Goal: Task Accomplishment & Management: Manage account settings

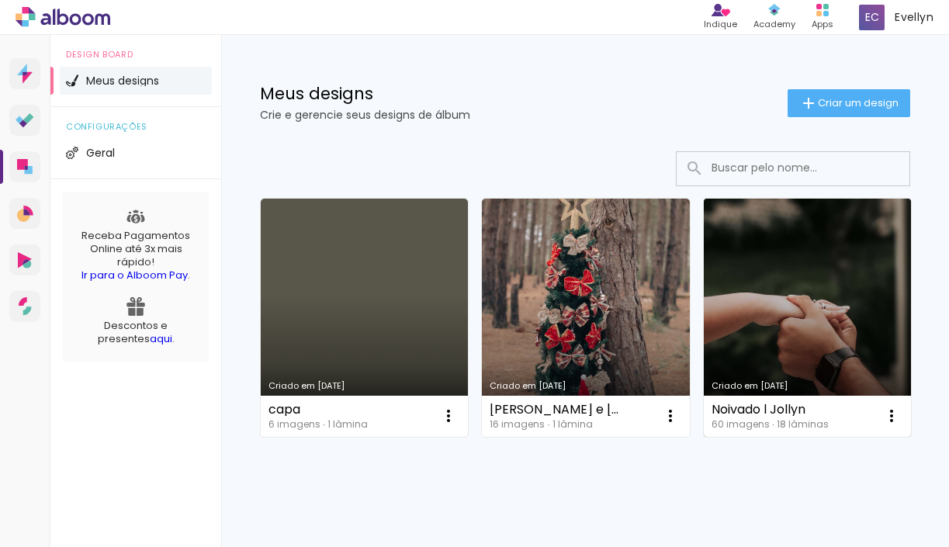
click at [835, 325] on link "Criado em [DATE]" at bounding box center [807, 318] width 207 height 238
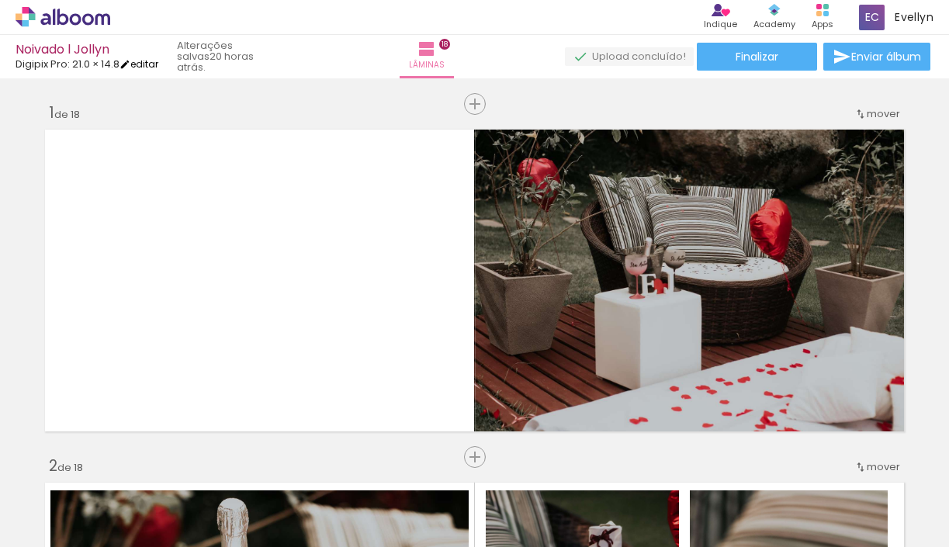
click at [146, 62] on link "editar" at bounding box center [138, 63] width 39 height 13
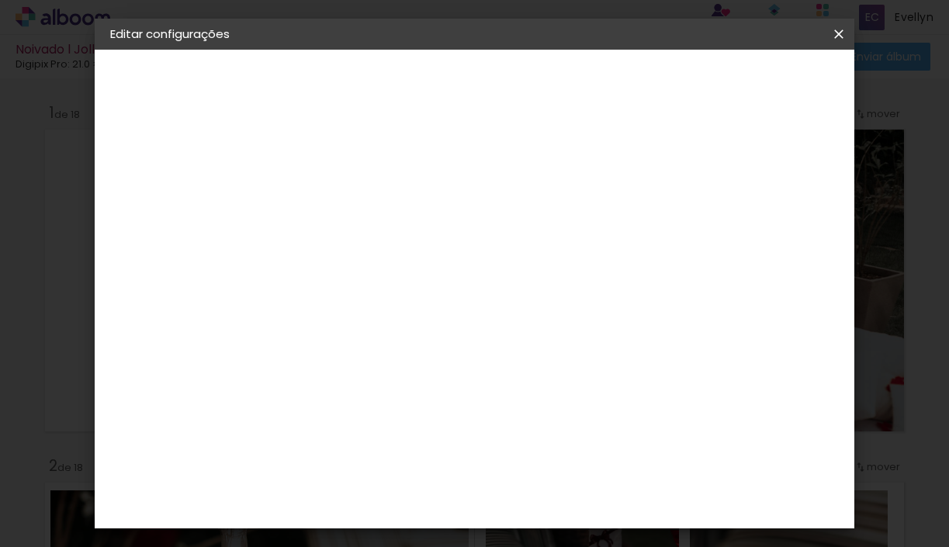
click at [204, 231] on small "15.4 × 42.6 cm" at bounding box center [202, 226] width 64 height 9
click at [448, 251] on div "Escolha o tamanho" at bounding box center [403, 287] width 90 height 72
click at [448, 257] on div "Escolha o tamanho" at bounding box center [403, 287] width 90 height 72
click at [448, 251] on div "Escolha o tamanho" at bounding box center [403, 287] width 90 height 72
click at [141, 201] on paper-button at bounding box center [195, 191] width 170 height 31
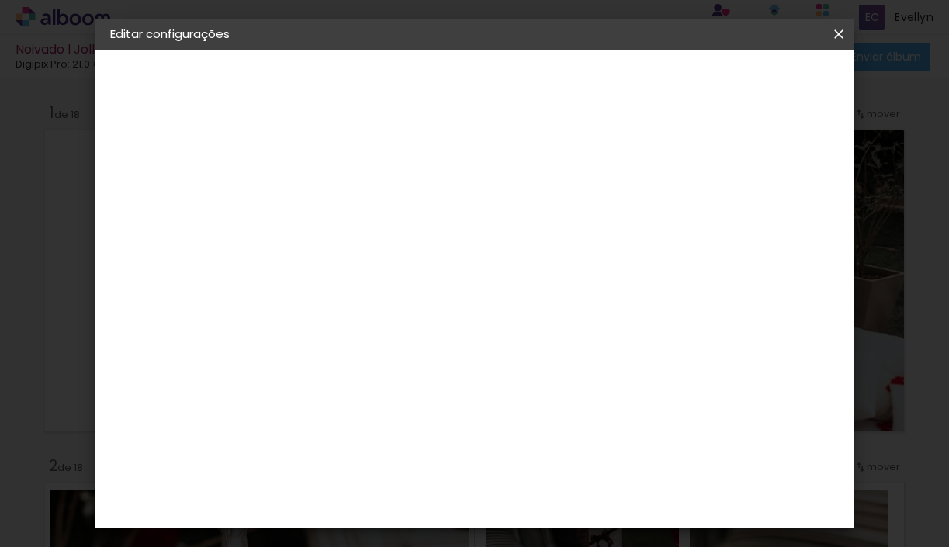
scroll to position [1023, 0]
click at [391, 359] on paper-item "DM Encadernadora" at bounding box center [404, 379] width 168 height 40
click at [393, 323] on div "Digipix Pro" at bounding box center [373, 335] width 39 height 25
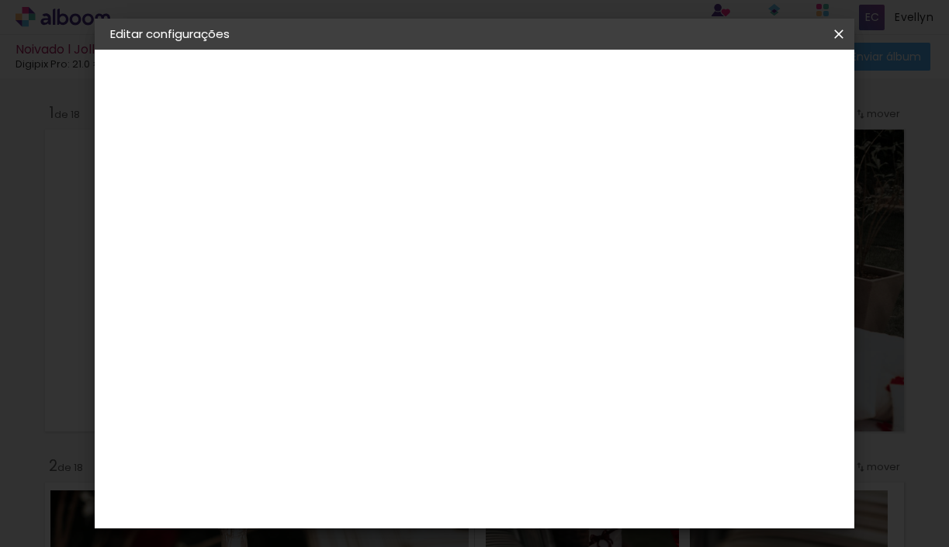
click at [654, 73] on paper-button "Avançar" at bounding box center [616, 82] width 76 height 26
click at [424, 258] on input "text" at bounding box center [394, 270] width 61 height 24
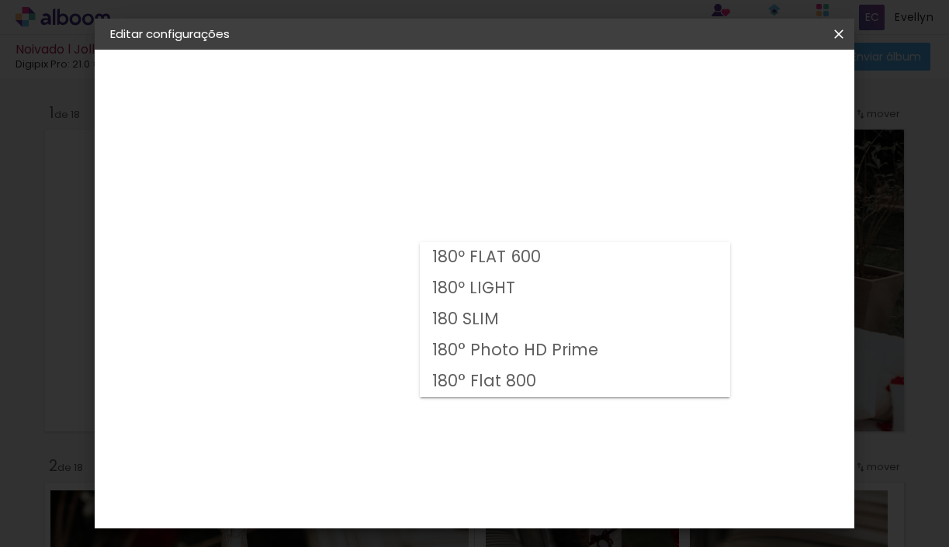
click at [534, 381] on paper-item "180° Flat 800" at bounding box center [575, 381] width 310 height 31
type input "180° Flat 800"
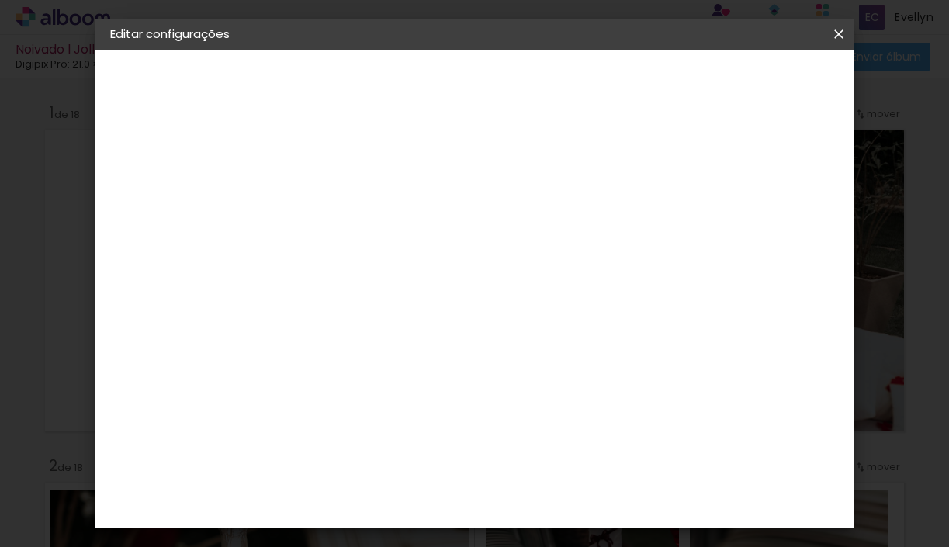
scroll to position [157, 0]
click at [469, 417] on span "21.0 × 21.0" at bounding box center [432, 437] width 72 height 41
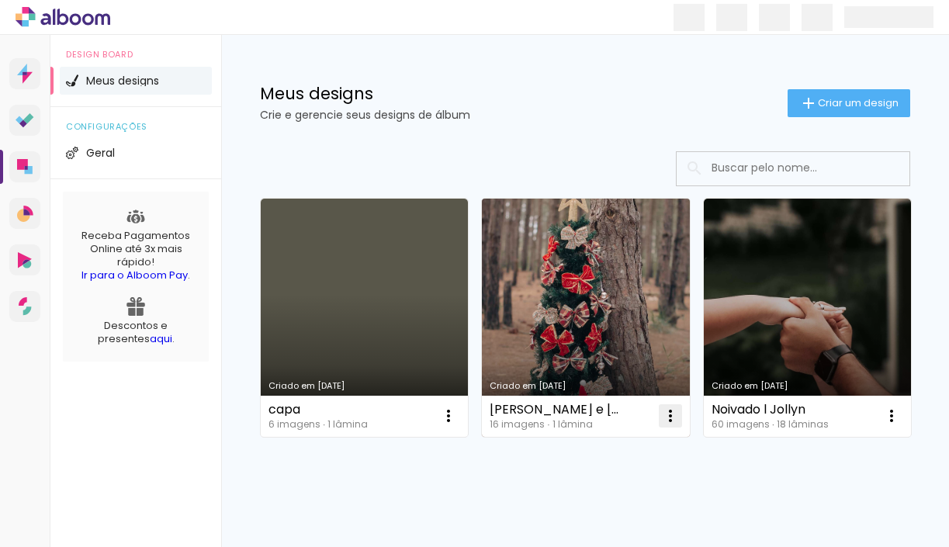
click at [680, 419] on paper-icon-button at bounding box center [670, 415] width 31 height 31
click at [616, 347] on link "Criado em [DATE]" at bounding box center [585, 318] width 207 height 238
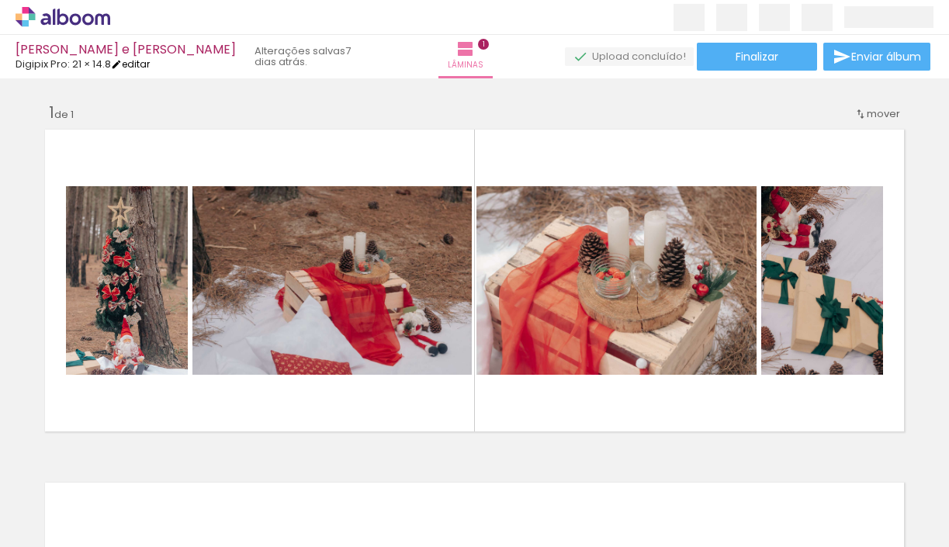
click at [133, 68] on link "editar" at bounding box center [130, 63] width 39 height 13
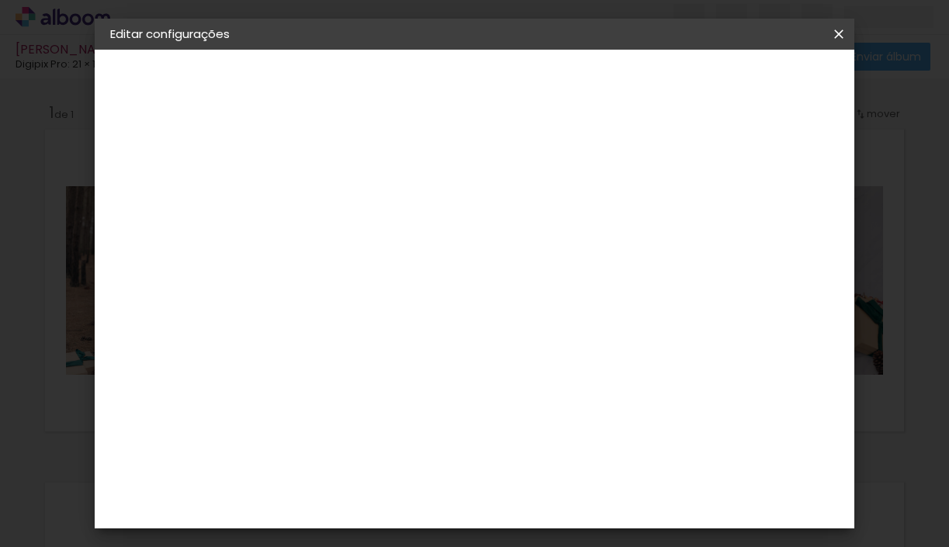
click at [0, 0] on slot "[PERSON_NAME] e [PERSON_NAME]" at bounding box center [0, 0] width 0 height 0
click at [364, 196] on input "[PERSON_NAME] e [PERSON_NAME]" at bounding box center [364, 208] width 0 height 24
type input "D"
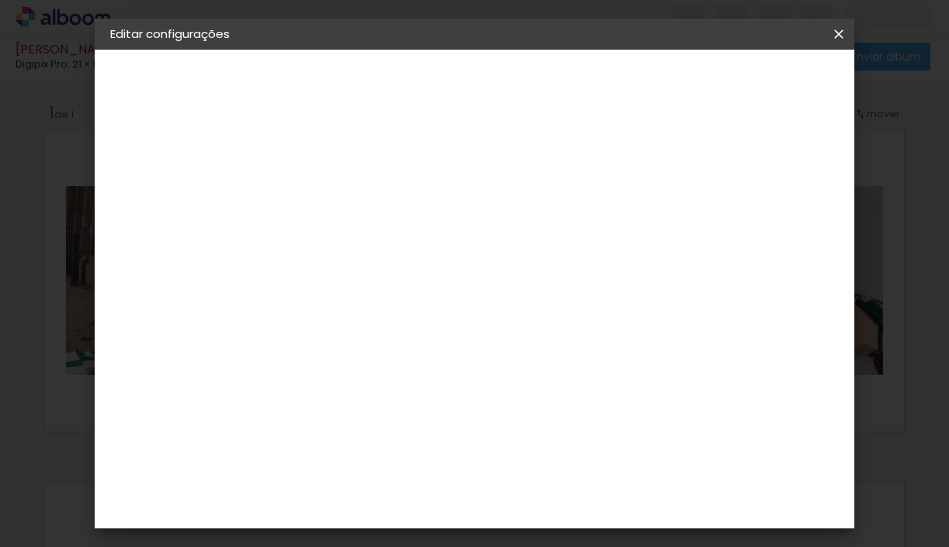
type input "C"
type input "Wedding l Evellyn e Josiel"
type paper-input "Wedding l Evellyn e Josiel"
click at [523, 83] on paper-button "Avançar" at bounding box center [485, 82] width 76 height 26
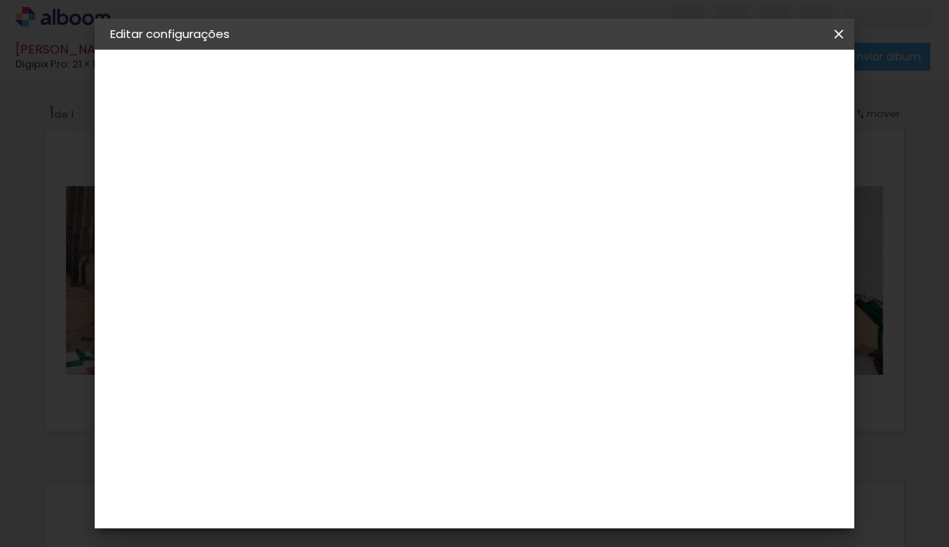
click at [462, 457] on paper-item "Go image" at bounding box center [404, 477] width 168 height 40
click at [654, 92] on paper-button "Avançar" at bounding box center [616, 82] width 76 height 26
click at [448, 268] on paper-input-container "Linha" at bounding box center [403, 271] width 90 height 40
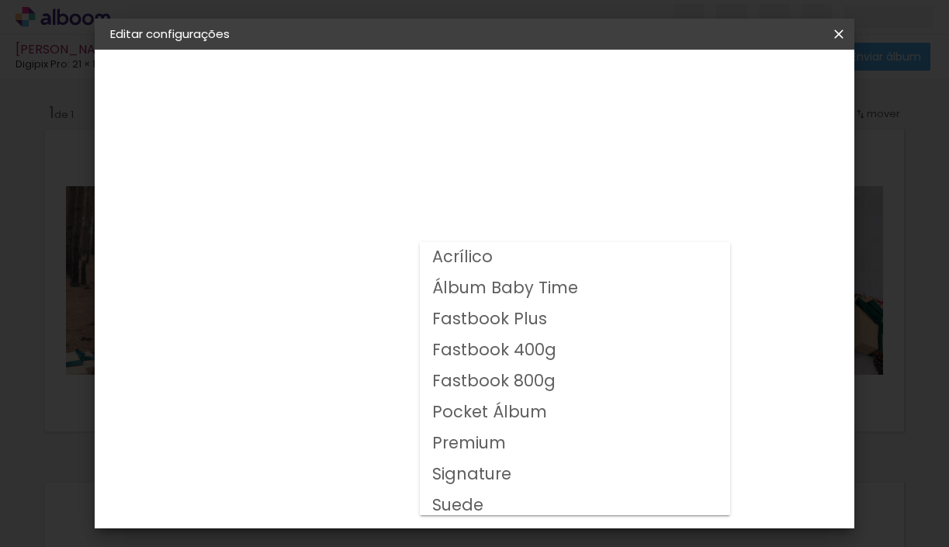
scroll to position [5, 0]
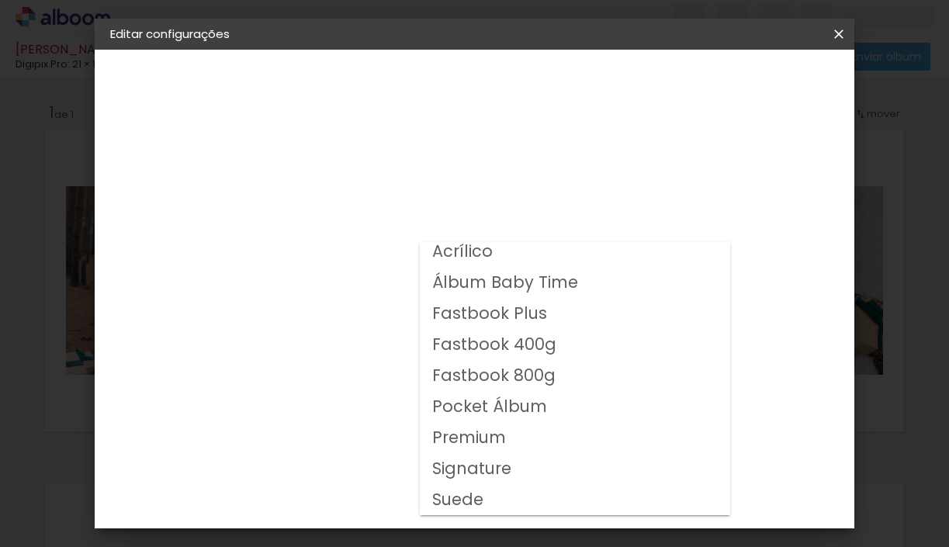
click at [0, 0] on slot "Signature" at bounding box center [0, 0] width 0 height 0
type input "Signature"
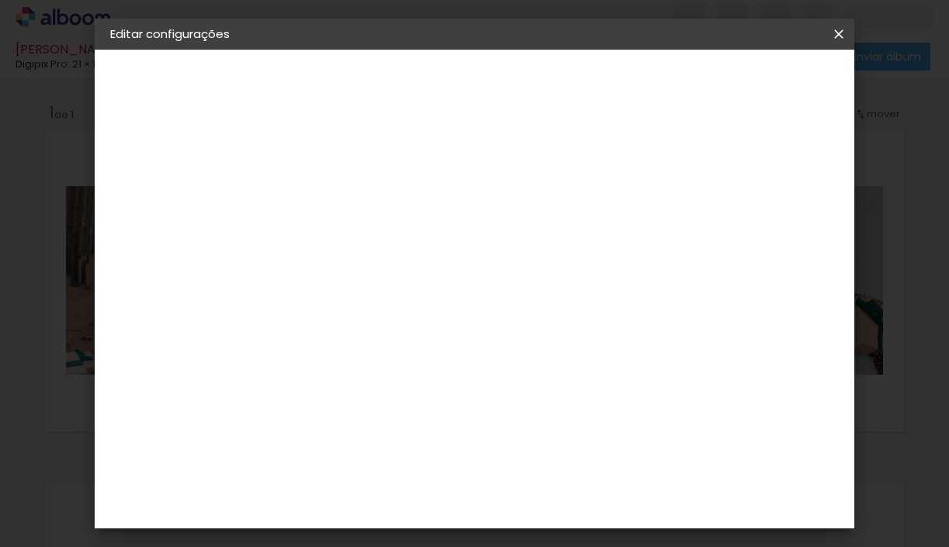
scroll to position [121, 0]
click at [469, 289] on span "30 × 25" at bounding box center [432, 309] width 72 height 41
click at [617, 91] on paper-button "Avançar" at bounding box center [579, 82] width 76 height 26
click at [769, 91] on paper-button "Salvar configurações" at bounding box center [701, 87] width 135 height 37
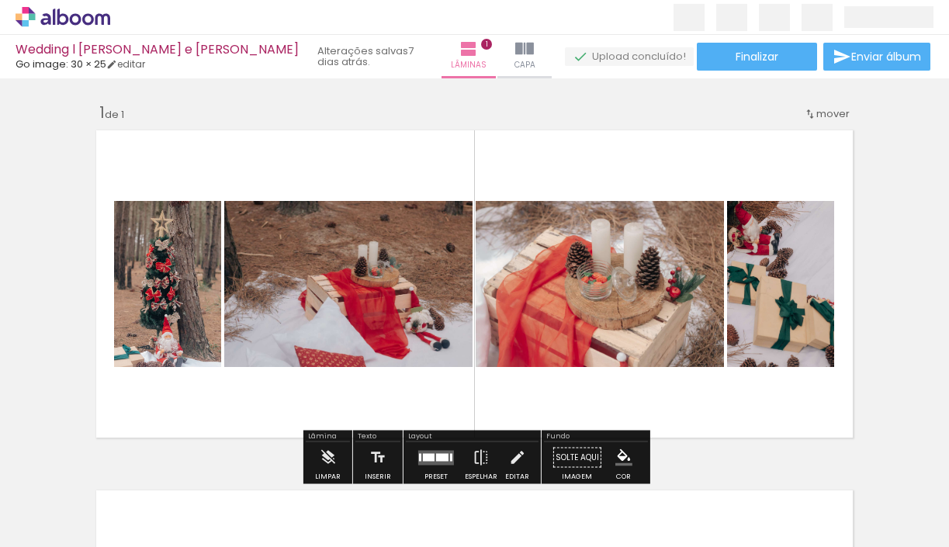
click at [81, 504] on iron-icon at bounding box center [79, 500] width 12 height 12
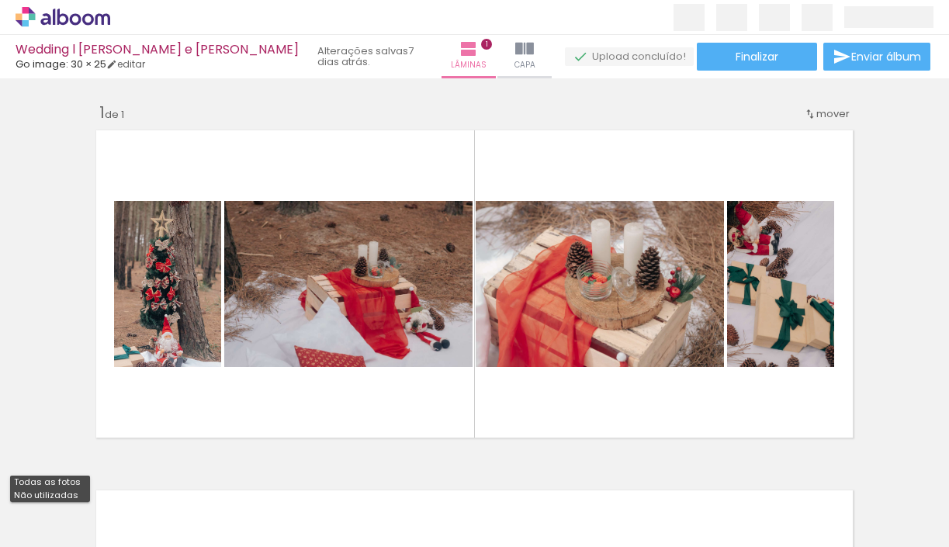
click at [140, 497] on div at bounding box center [155, 494] width 51 height 77
click at [128, 463] on iron-icon at bounding box center [121, 463] width 16 height 16
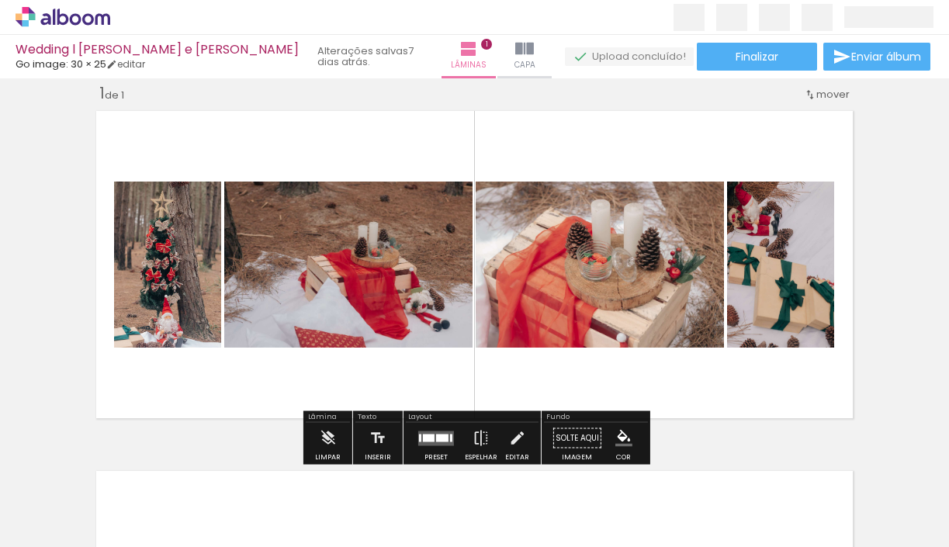
scroll to position [19, 0]
click at [182, 287] on quentale-photo at bounding box center [167, 265] width 107 height 166
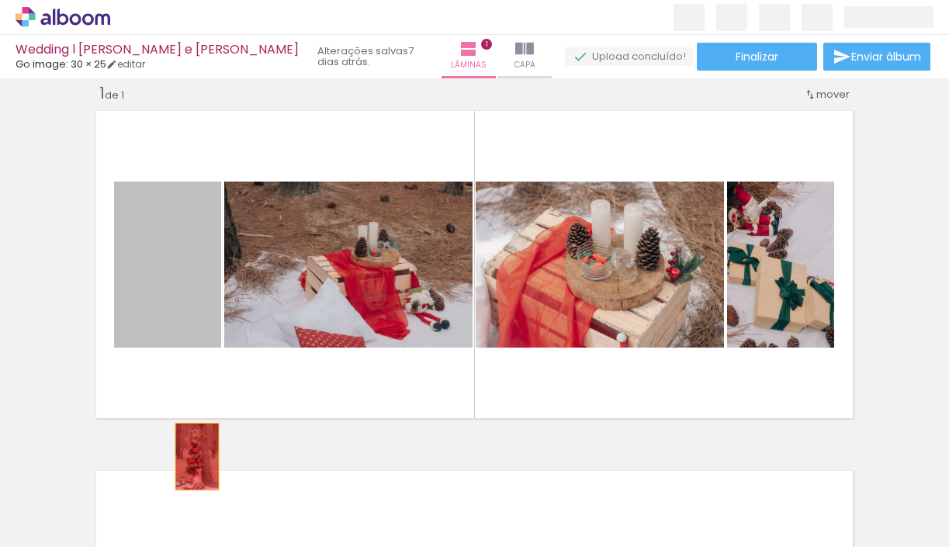
drag, startPoint x: 196, startPoint y: 275, endPoint x: 196, endPoint y: 455, distance: 180.0
click at [196, 455] on quentale-workspace at bounding box center [474, 273] width 949 height 547
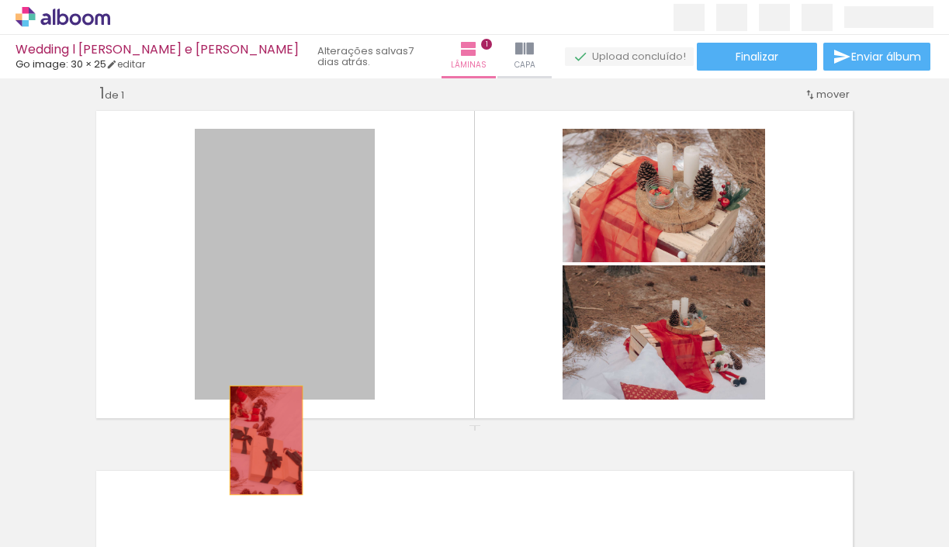
drag, startPoint x: 318, startPoint y: 261, endPoint x: 263, endPoint y: 441, distance: 188.9
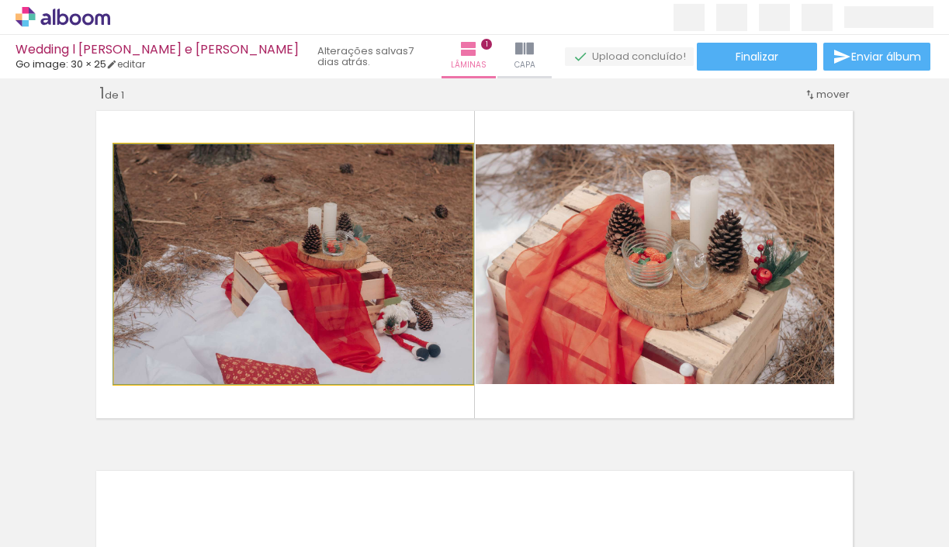
click at [406, 227] on quentale-photo at bounding box center [293, 264] width 358 height 240
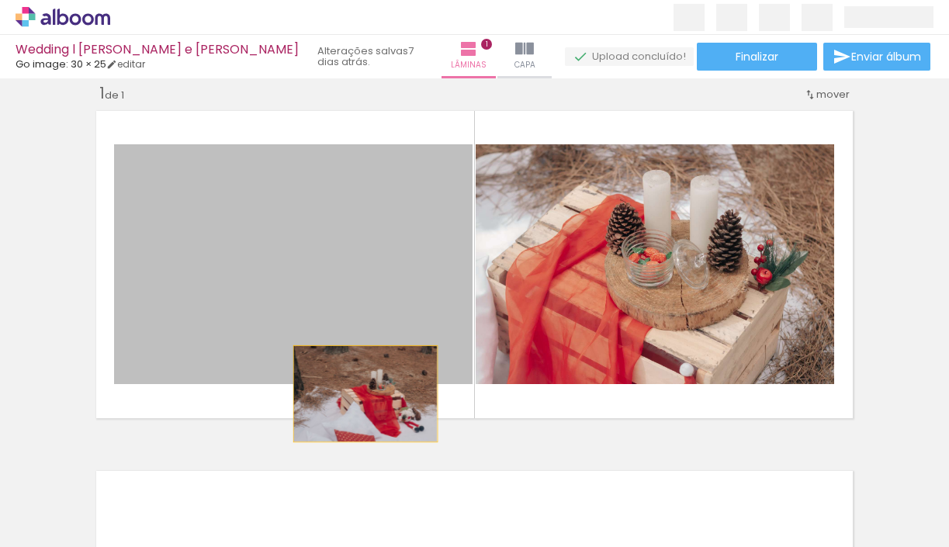
drag, startPoint x: 406, startPoint y: 227, endPoint x: 365, endPoint y: 393, distance: 171.8
click at [365, 393] on quentale-layouter at bounding box center [474, 264] width 770 height 321
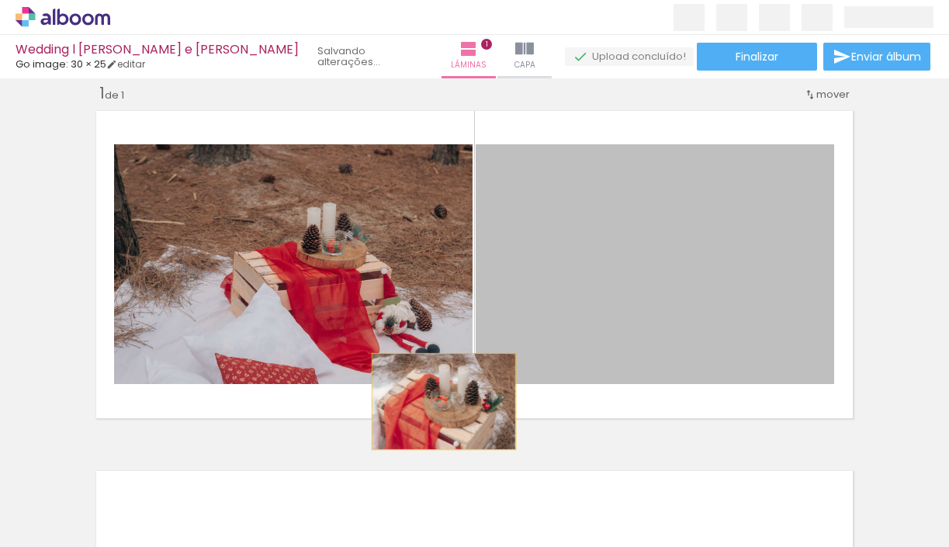
drag, startPoint x: 548, startPoint y: 182, endPoint x: 441, endPoint y: 410, distance: 251.9
click at [441, 410] on quentale-layouter at bounding box center [474, 264] width 770 height 321
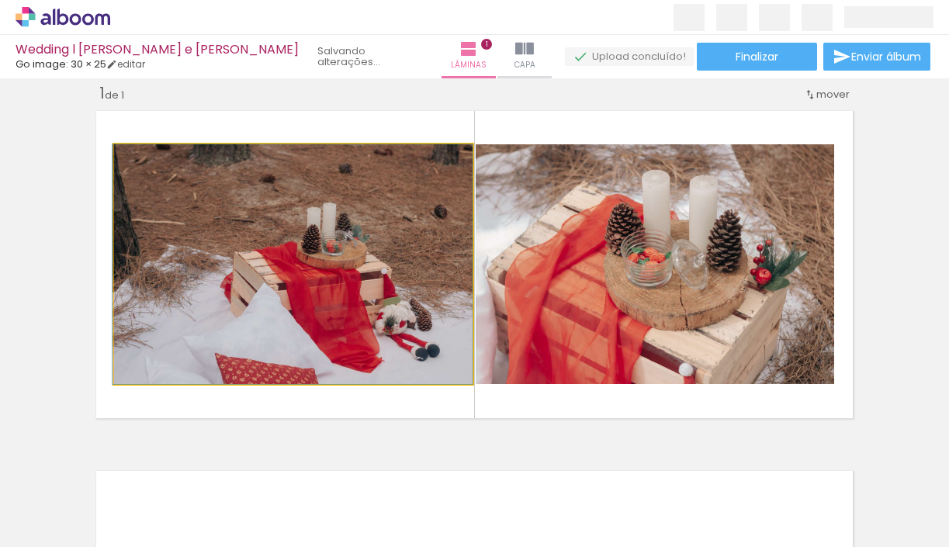
click at [410, 240] on quentale-photo at bounding box center [293, 264] width 358 height 240
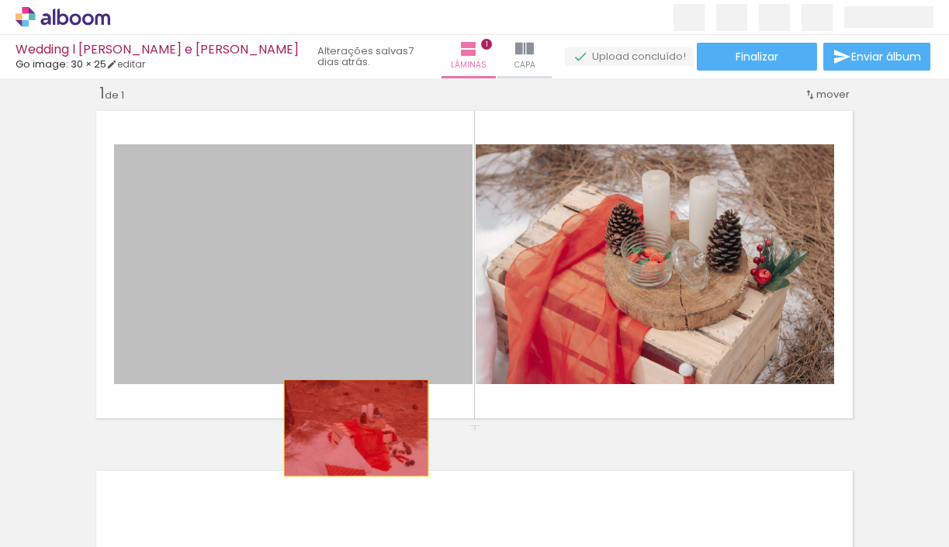
drag, startPoint x: 356, startPoint y: 229, endPoint x: 356, endPoint y: 427, distance: 198.6
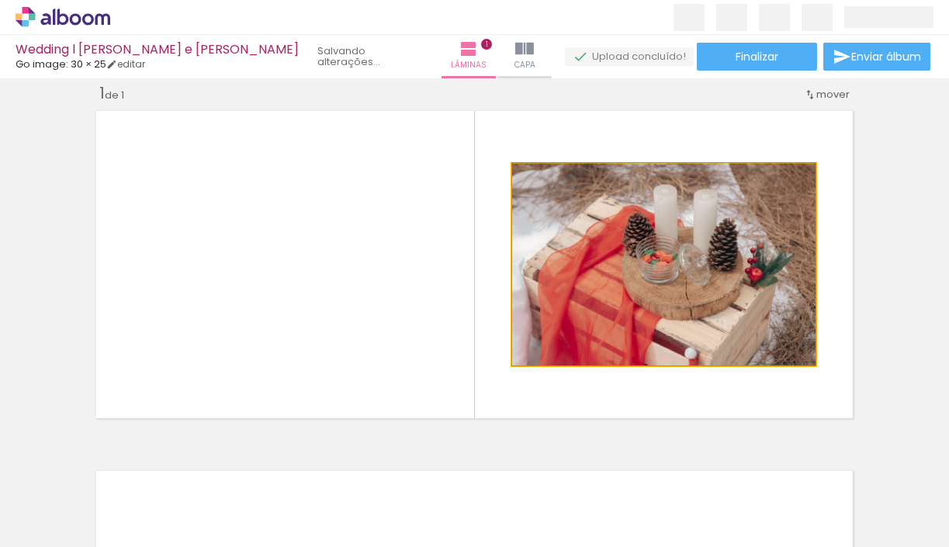
click at [562, 199] on quentale-photo at bounding box center [663, 265] width 303 height 202
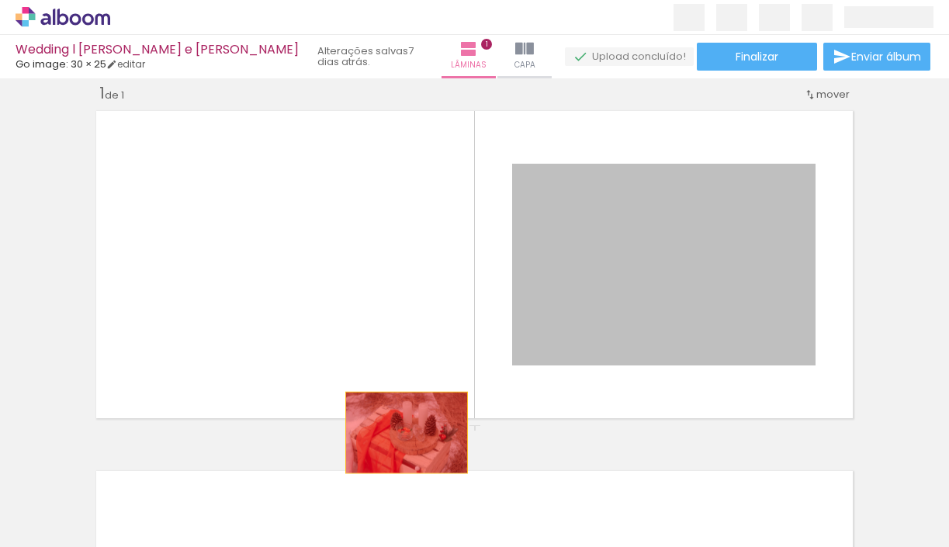
drag, startPoint x: 579, startPoint y: 208, endPoint x: 404, endPoint y: 434, distance: 285.8
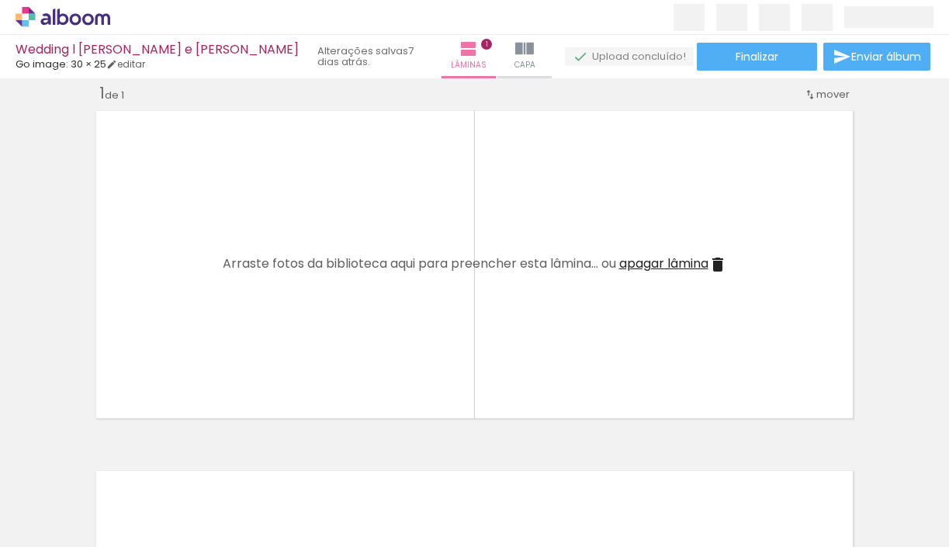
click at [150, 506] on div at bounding box center [155, 494] width 51 height 77
click at [130, 466] on iron-icon at bounding box center [121, 463] width 16 height 16
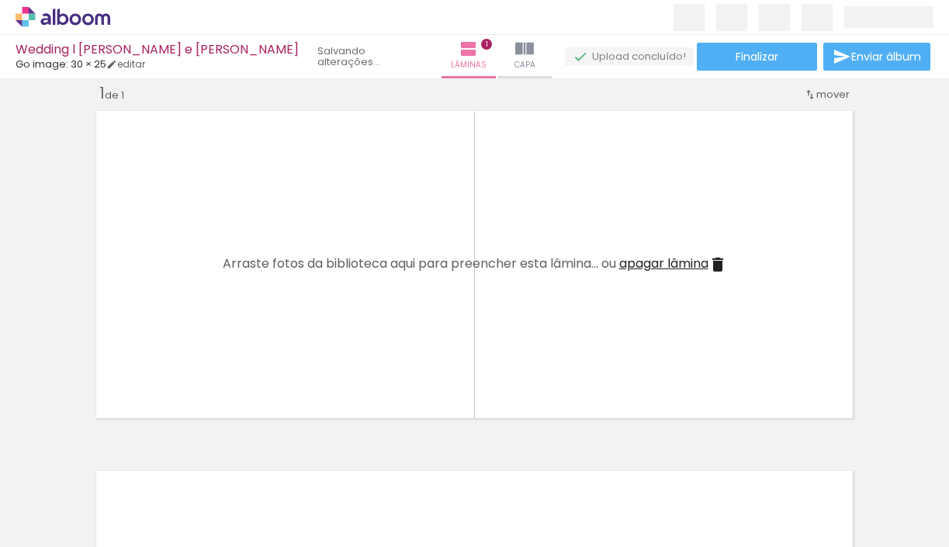
click at [130, 466] on iron-icon at bounding box center [121, 463] width 16 height 16
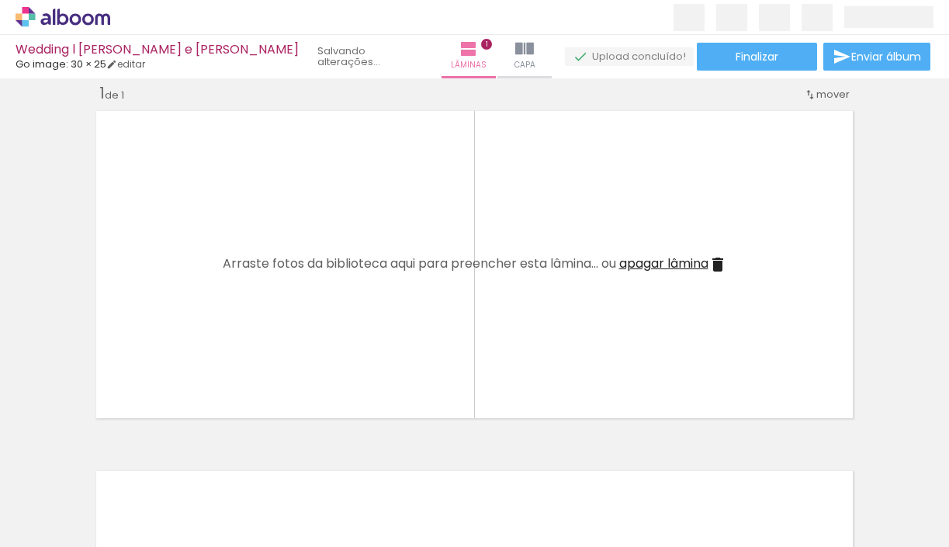
click at [130, 466] on iron-icon at bounding box center [121, 463] width 16 height 16
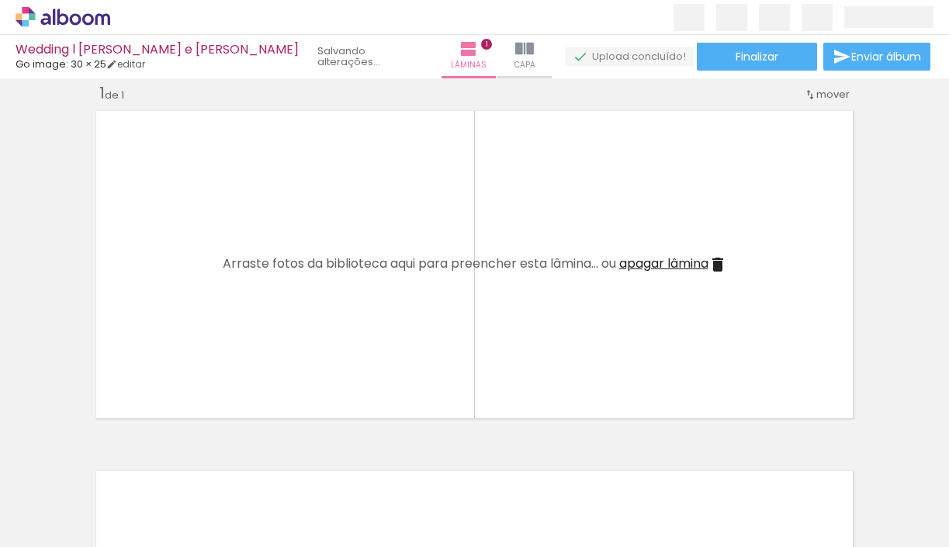
click at [130, 466] on iron-icon at bounding box center [121, 463] width 16 height 16
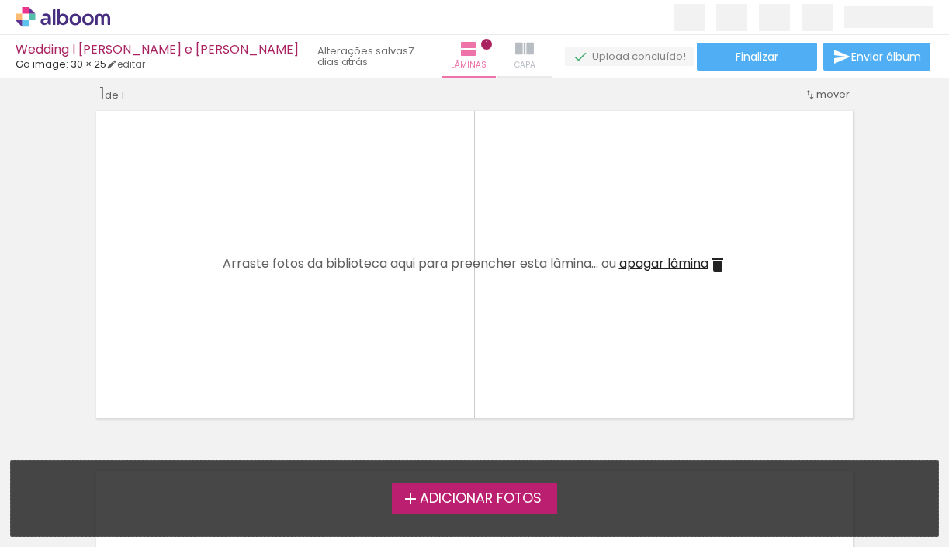
click at [515, 43] on iron-icon at bounding box center [524, 49] width 19 height 19
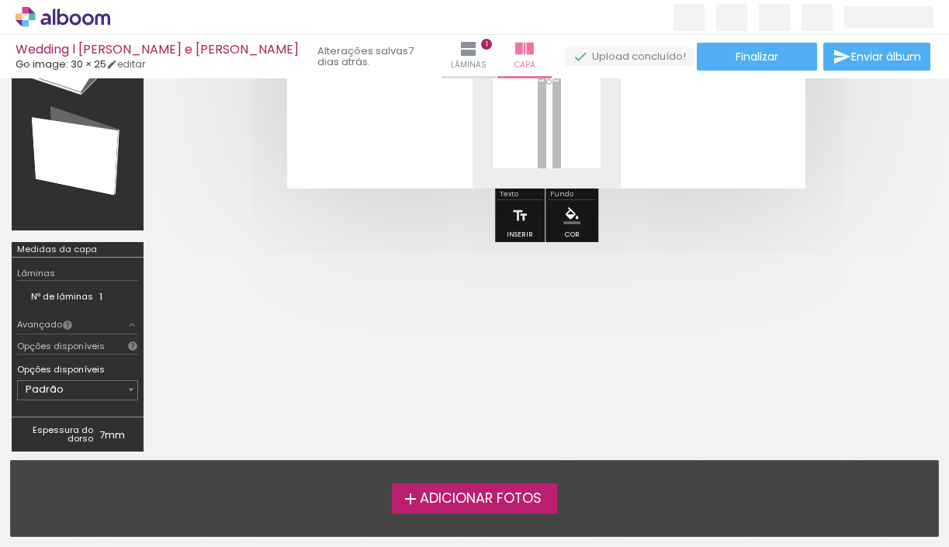
scroll to position [230, 0]
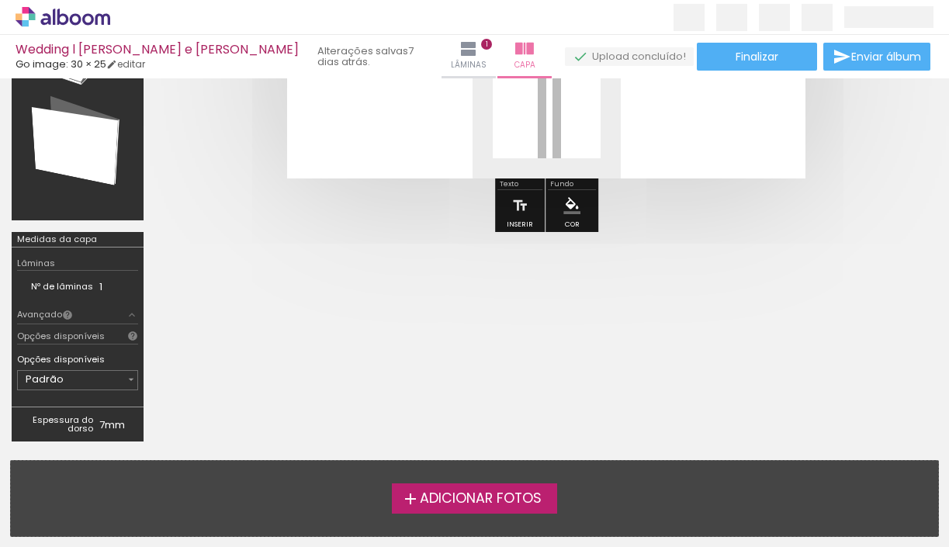
click at [108, 341] on div "Opções disponíveis" at bounding box center [77, 336] width 121 height 16
click at [106, 389] on td "Padrão 800 gramas" at bounding box center [77, 380] width 121 height 26
click at [106, 382] on input "Padrão" at bounding box center [75, 380] width 99 height 16
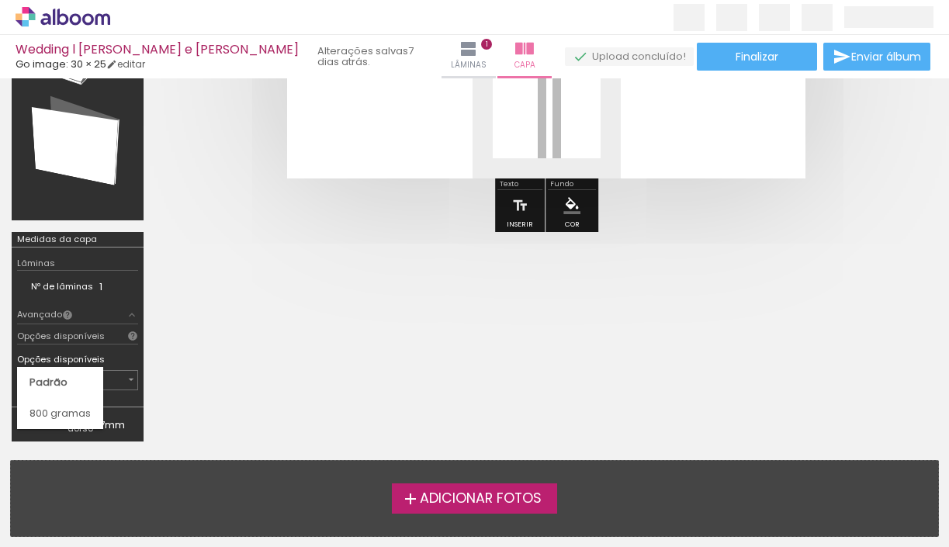
click at [93, 410] on paper-item "800 gramas" at bounding box center [60, 413] width 86 height 31
type input "800 gramas"
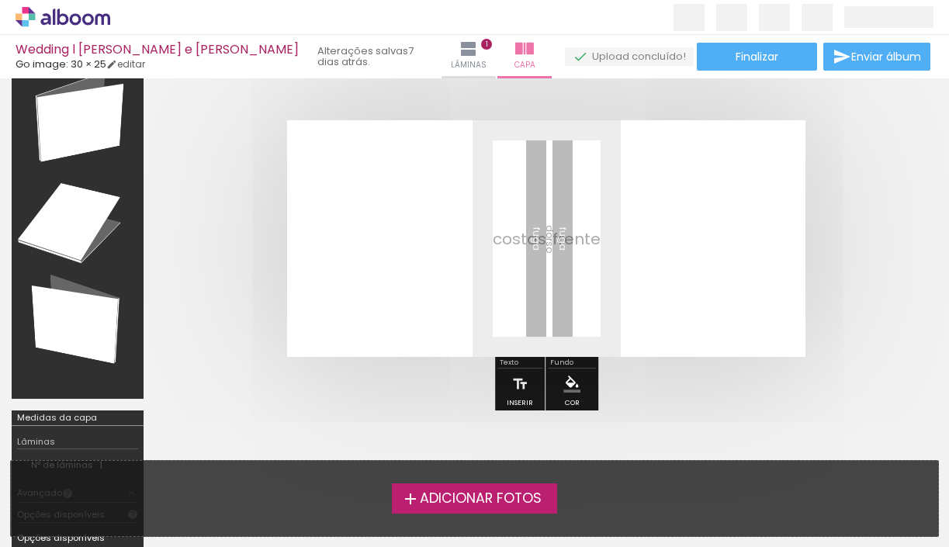
scroll to position [40, 0]
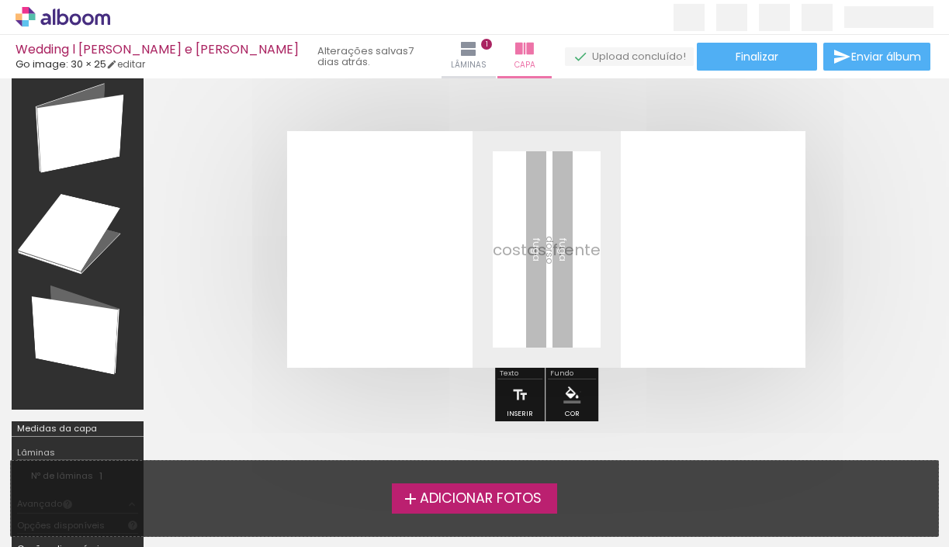
click at [579, 391] on paper-menu-button "#ffebee #ffcdd2 #ef9a9a #e57373 #ef5350 #f44336 #e53935 #d32f2f #c62828 #b71c1c…" at bounding box center [571, 394] width 29 height 29
click at [646, 259] on quentale-layouter at bounding box center [546, 249] width 518 height 237
click at [563, 398] on iron-icon "color picker" at bounding box center [571, 394] width 17 height 17
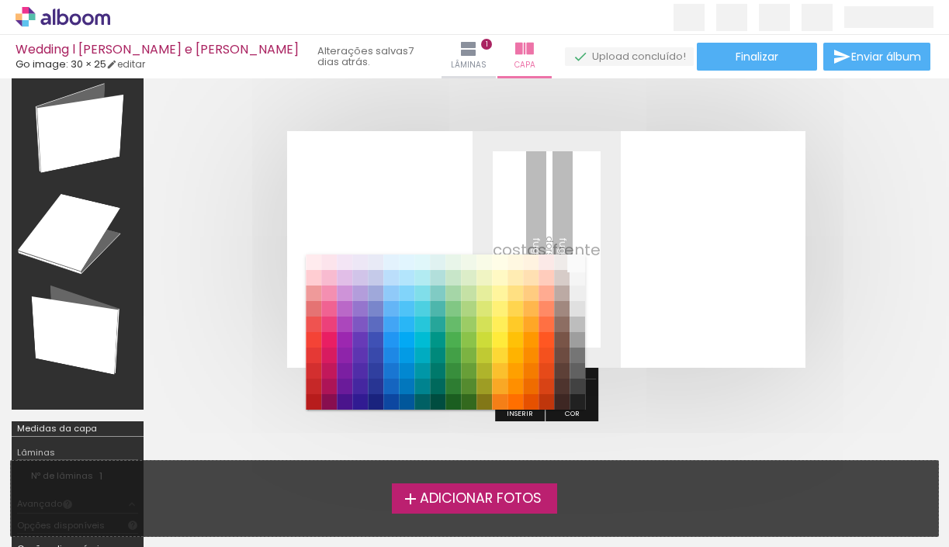
click at [574, 261] on paper-item "#fafafa" at bounding box center [577, 262] width 16 height 16
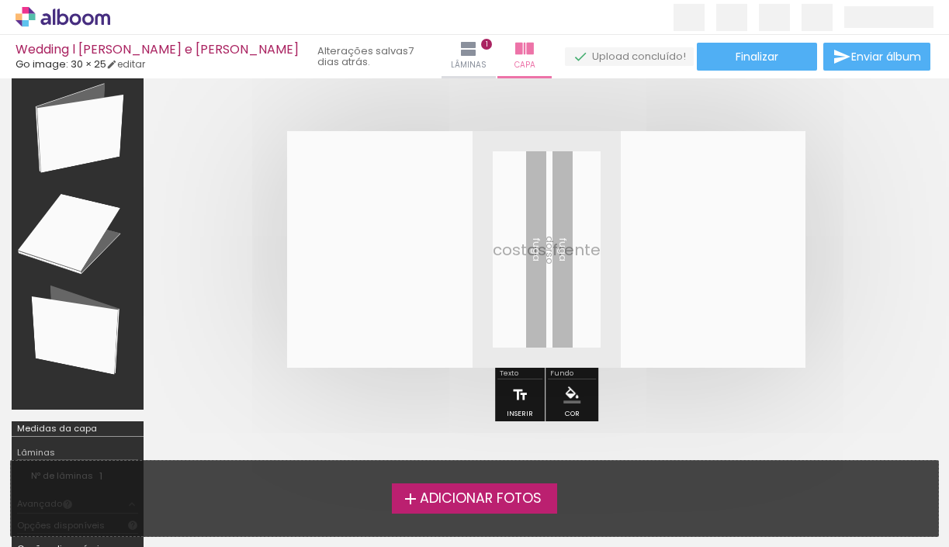
click at [533, 395] on paper-button "Inserir" at bounding box center [520, 399] width 34 height 40
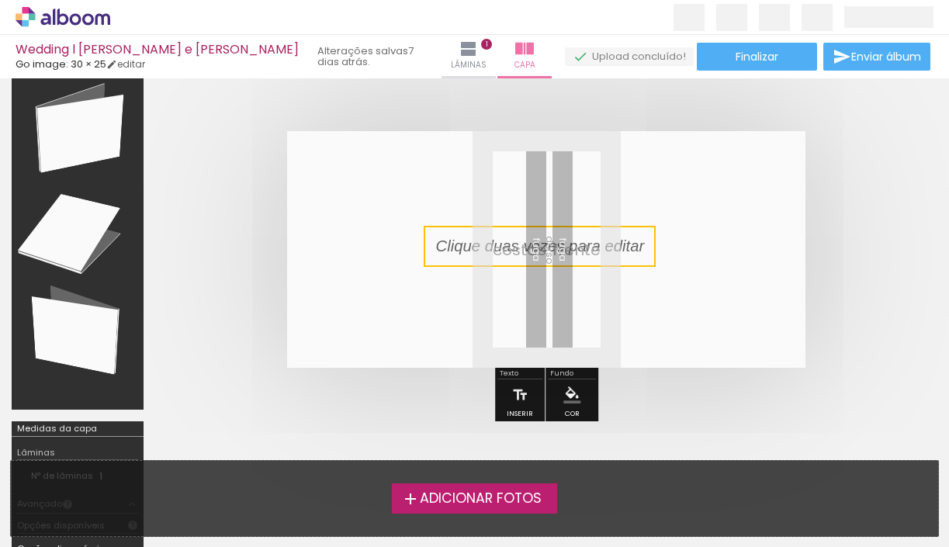
click at [575, 240] on quentale-selection at bounding box center [540, 246] width 232 height 41
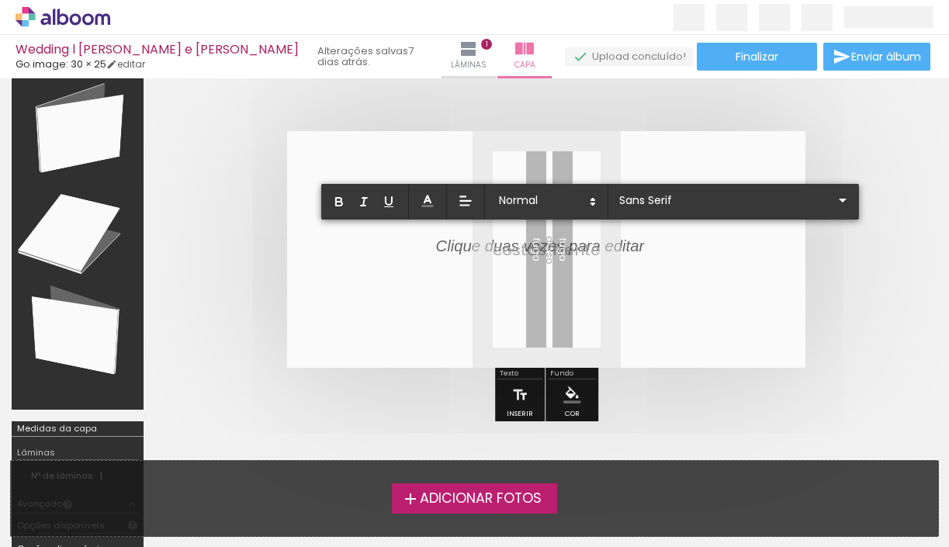
click at [569, 250] on p at bounding box center [539, 255] width 209 height 22
click at [638, 205] on input "Sans Serif" at bounding box center [724, 200] width 218 height 16
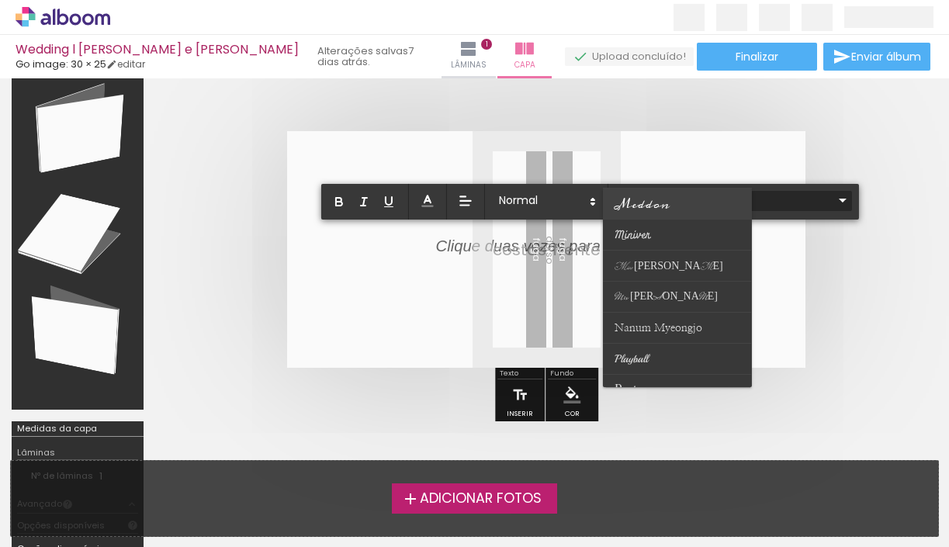
scroll to position [373, 0]
click at [649, 319] on paper-item at bounding box center [677, 326] width 149 height 31
type input "Nanum Myeongjo"
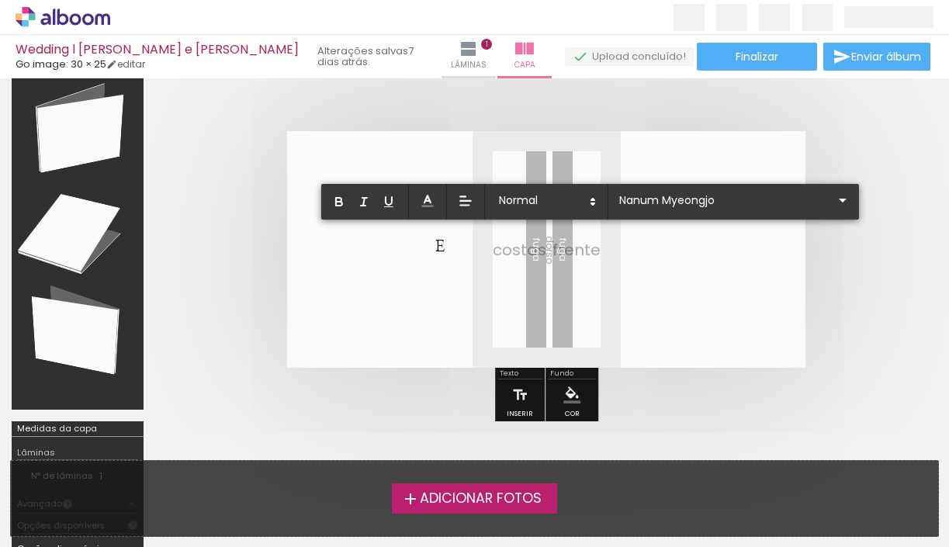
scroll to position [0, 0]
click at [581, 387] on paper-menu-button "#ffebee #ffcdd2 #ef9a9a #e57373 #ef5350 #f44336 #e53935 #d32f2f #c62828 #b71c1c…" at bounding box center [571, 394] width 29 height 29
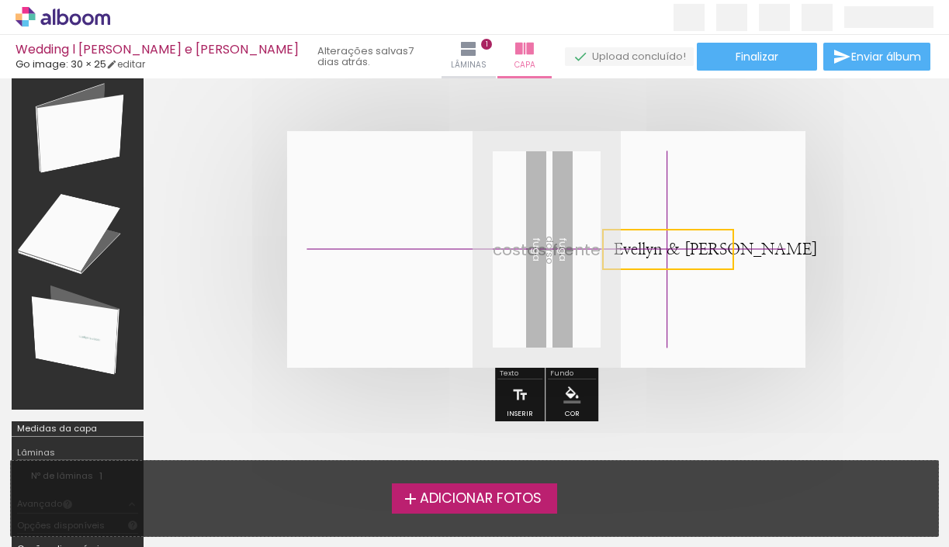
drag, startPoint x: 498, startPoint y: 247, endPoint x: 678, endPoint y: 245, distance: 180.0
click at [679, 246] on quentale-selection at bounding box center [668, 249] width 132 height 41
click at [804, 207] on quentale-layouter at bounding box center [546, 249] width 518 height 237
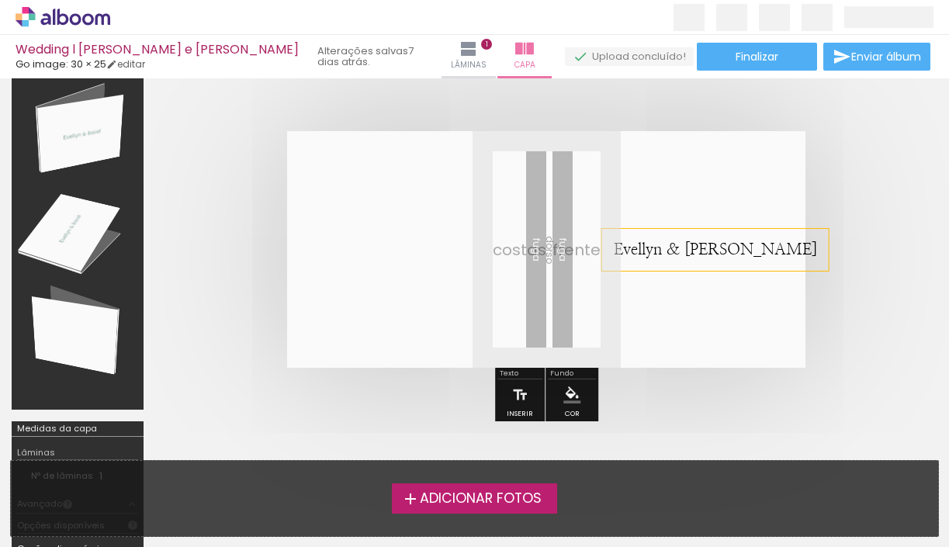
click at [667, 246] on span "Evellyn & Josiel" at bounding box center [715, 250] width 203 height 16
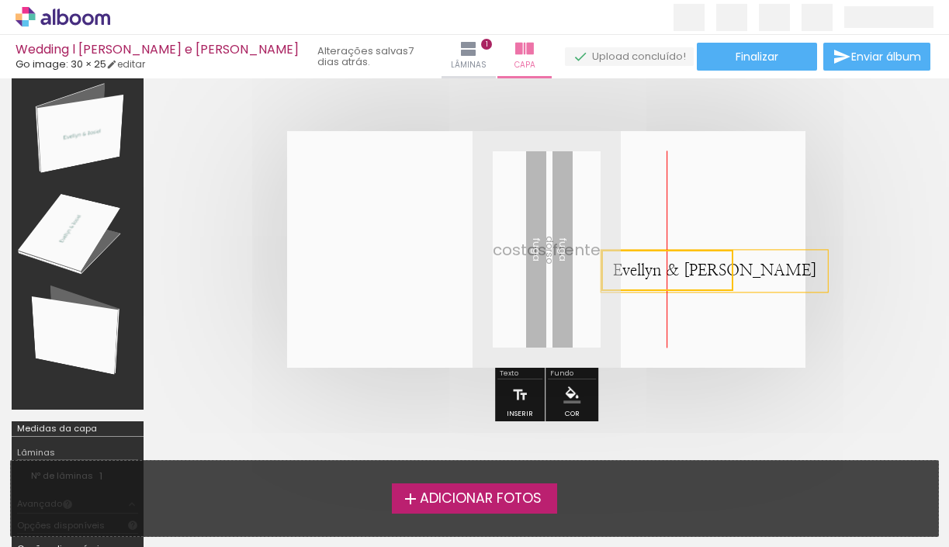
drag, startPoint x: 667, startPoint y: 246, endPoint x: 667, endPoint y: 271, distance: 24.8
click at [667, 272] on quentale-selection at bounding box center [667, 270] width 132 height 41
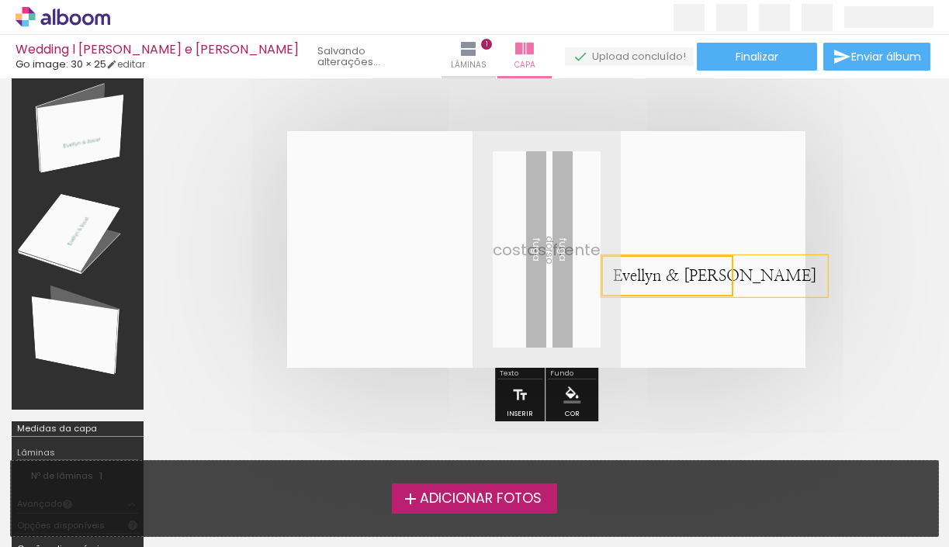
click at [669, 241] on quentale-layouter at bounding box center [546, 249] width 518 height 237
click at [672, 265] on p "Evellyn & Josiel" at bounding box center [714, 276] width 203 height 23
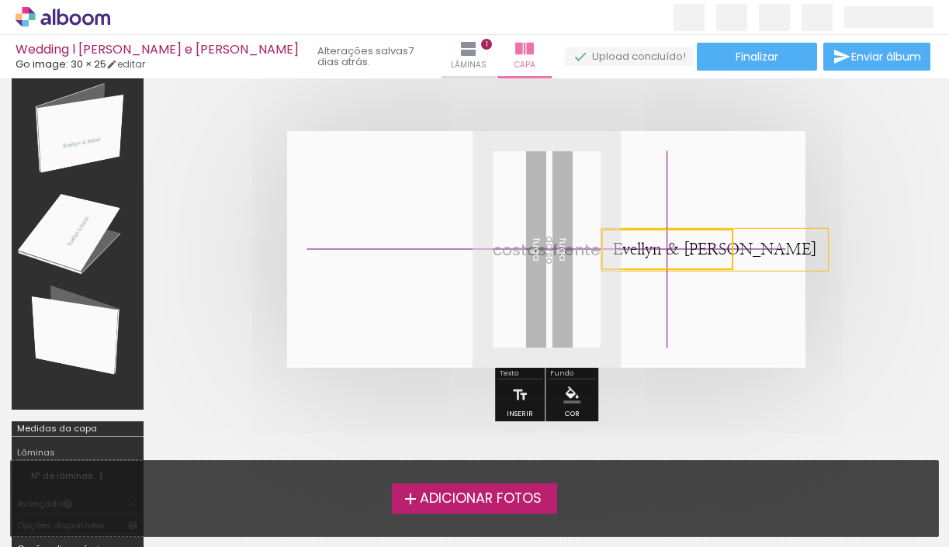
drag, startPoint x: 672, startPoint y: 270, endPoint x: 673, endPoint y: 241, distance: 28.7
click at [673, 241] on quentale-selection at bounding box center [667, 249] width 132 height 41
click at [804, 195] on quentale-layouter at bounding box center [546, 249] width 518 height 237
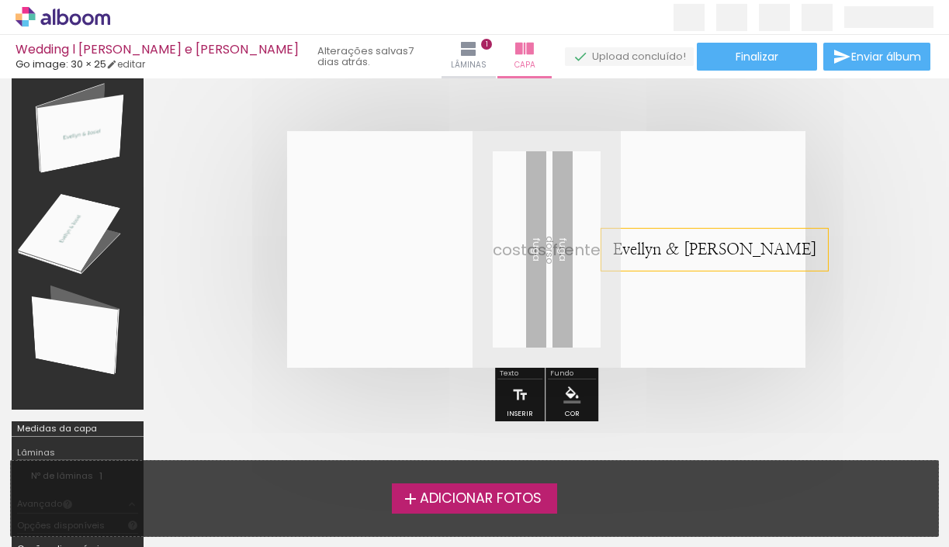
click at [561, 395] on paper-menu-button "#ffebee #ffcdd2 #ef9a9a #e57373 #ef5350 #f44336 #e53935 #d32f2f #c62828 #b71c1c…" at bounding box center [571, 394] width 29 height 29
click at [603, 334] on quentale-layouter at bounding box center [546, 249] width 518 height 237
click at [642, 235] on div "Evellyn & Josiel" at bounding box center [714, 250] width 227 height 42
click at [576, 384] on paper-menu-button "#ffebee #ffcdd2 #ef9a9a #e57373 #ef5350 #f44336 #e53935 #d32f2f #c62828 #b71c1c…" at bounding box center [571, 394] width 29 height 29
click at [658, 235] on div "Evellyn & Josiel" at bounding box center [714, 250] width 227 height 42
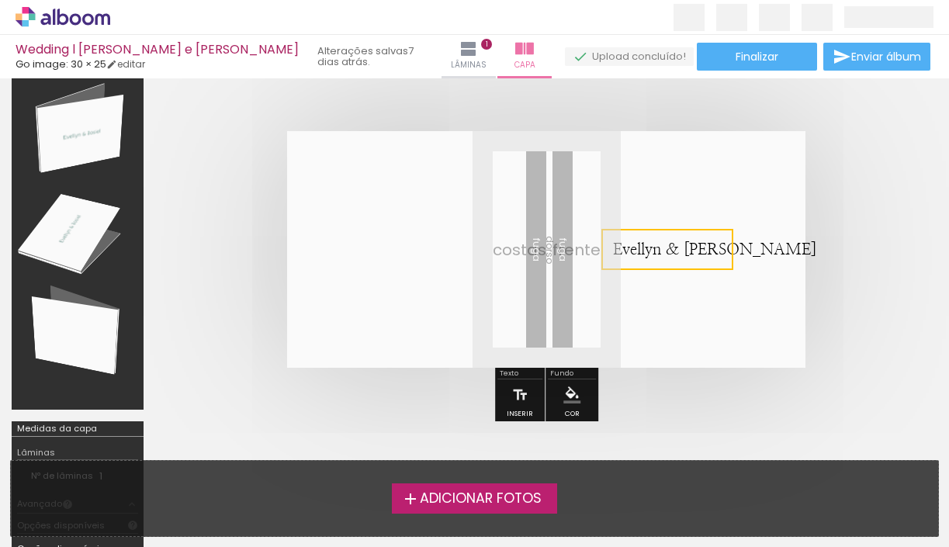
click at [651, 247] on quentale-selection at bounding box center [667, 249] width 132 height 41
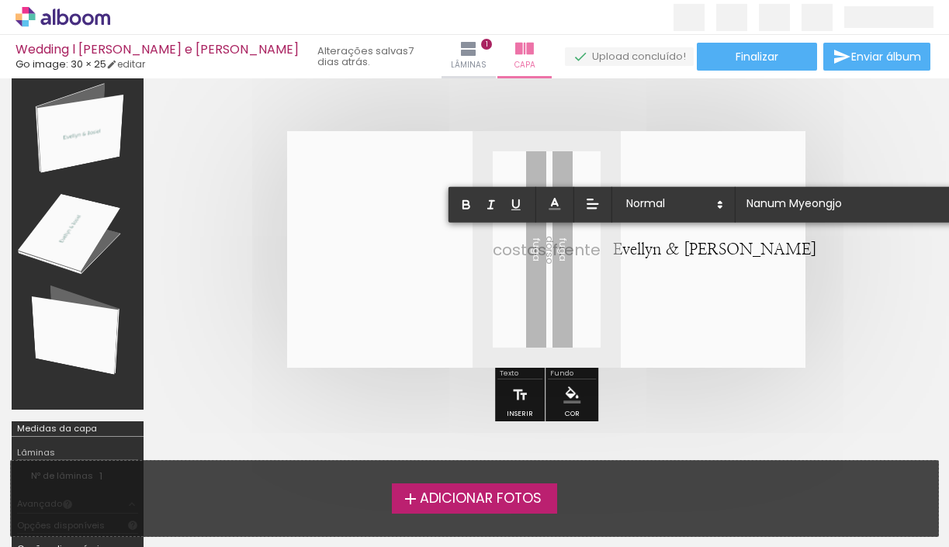
click at [651, 247] on span "Evellyn & Josiel" at bounding box center [714, 250] width 203 height 16
click at [660, 248] on span "Evellyn & Josiel" at bounding box center [714, 250] width 203 height 16
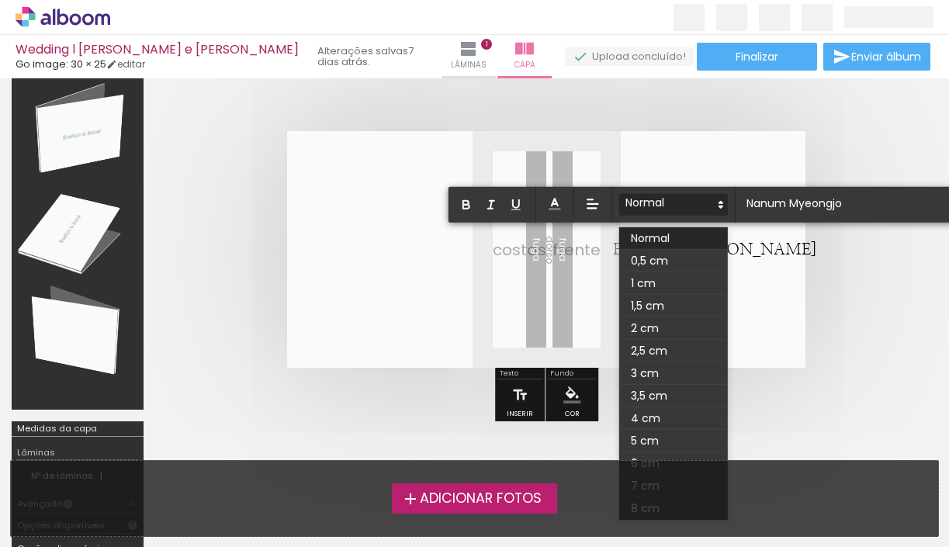
click at [686, 213] on span at bounding box center [673, 205] width 109 height 22
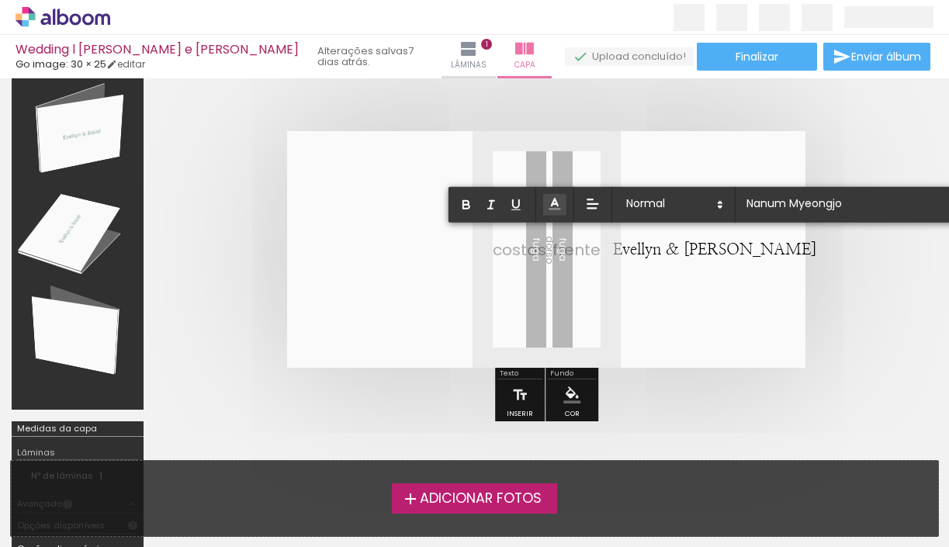
click at [553, 209] on icon at bounding box center [555, 204] width 16 height 16
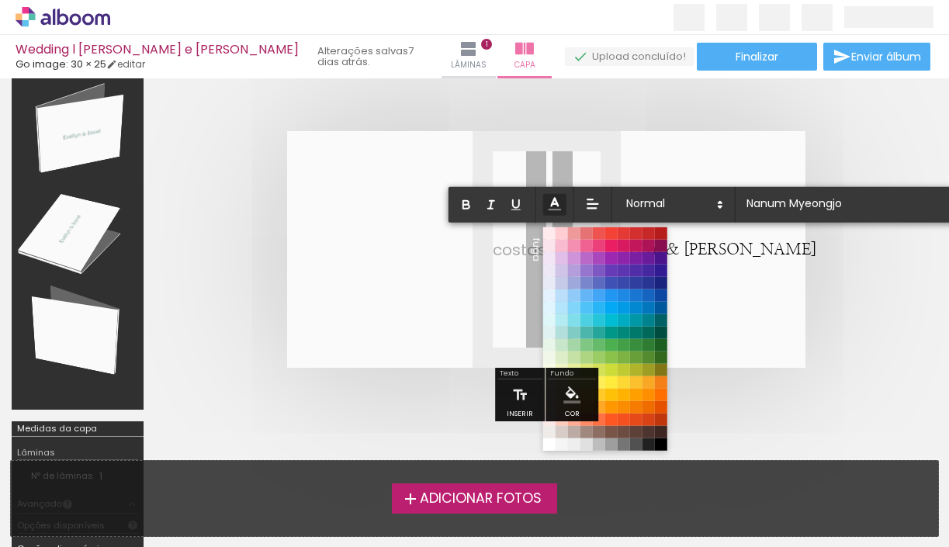
click at [553, 209] on icon at bounding box center [554, 203] width 17 height 17
click at [661, 330] on span at bounding box center [660, 332] width 17 height 17
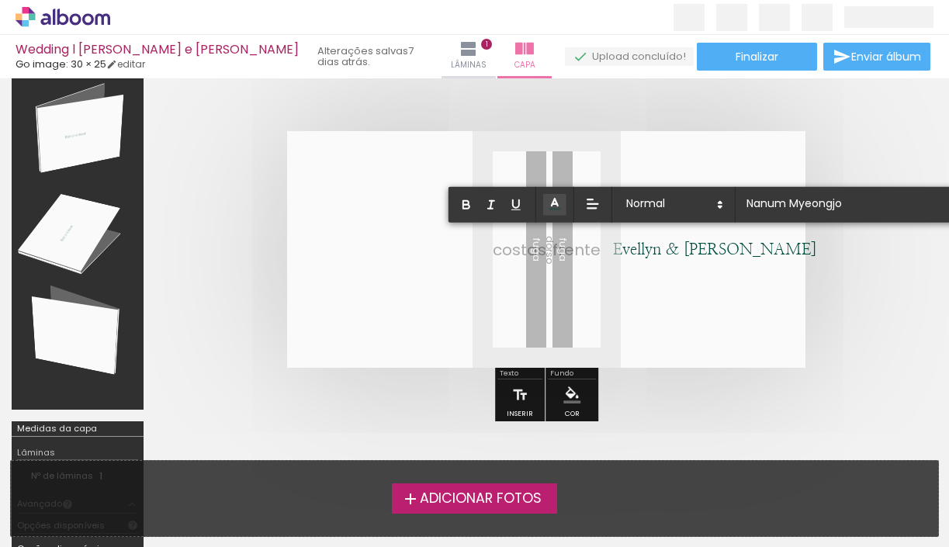
click at [820, 265] on quentale-cover at bounding box center [546, 249] width 658 height 237
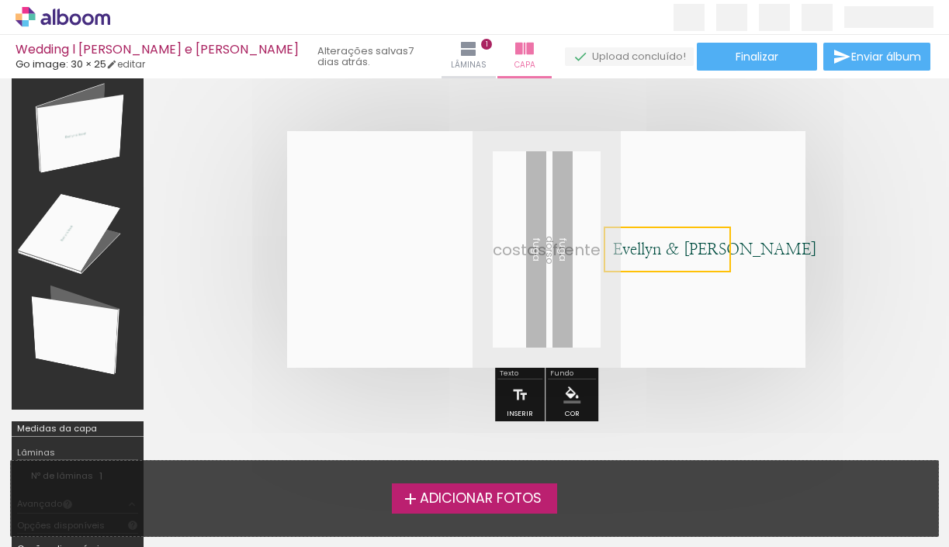
click at [820, 265] on quentale-cover at bounding box center [546, 249] width 658 height 237
click at [695, 250] on span "Evellyn & Josiel" at bounding box center [714, 250] width 203 height 16
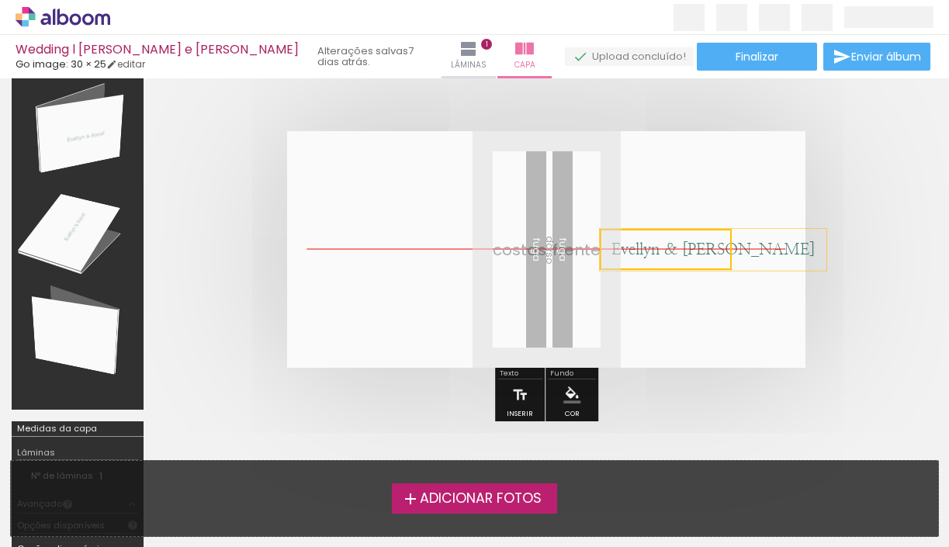
click at [679, 250] on quentale-selection at bounding box center [666, 249] width 132 height 41
click at [818, 203] on quentale-cover at bounding box center [546, 249] width 658 height 237
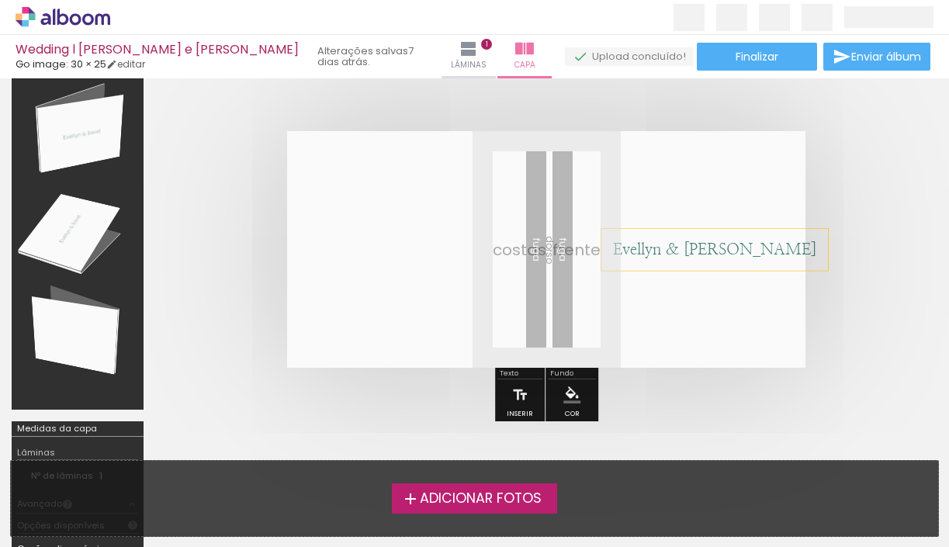
click at [697, 242] on span "Evellyn & Josiel" at bounding box center [714, 250] width 203 height 16
click at [693, 246] on quentale-selection at bounding box center [667, 249] width 132 height 41
click at [693, 246] on span "Evellyn & Josiel" at bounding box center [714, 250] width 203 height 16
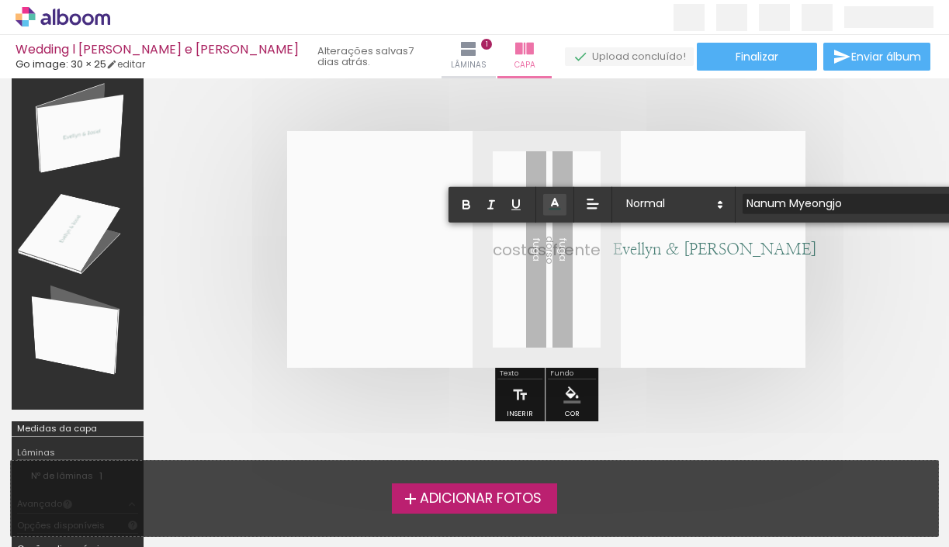
click at [754, 209] on input "Nanum Myeongjo" at bounding box center [851, 203] width 218 height 16
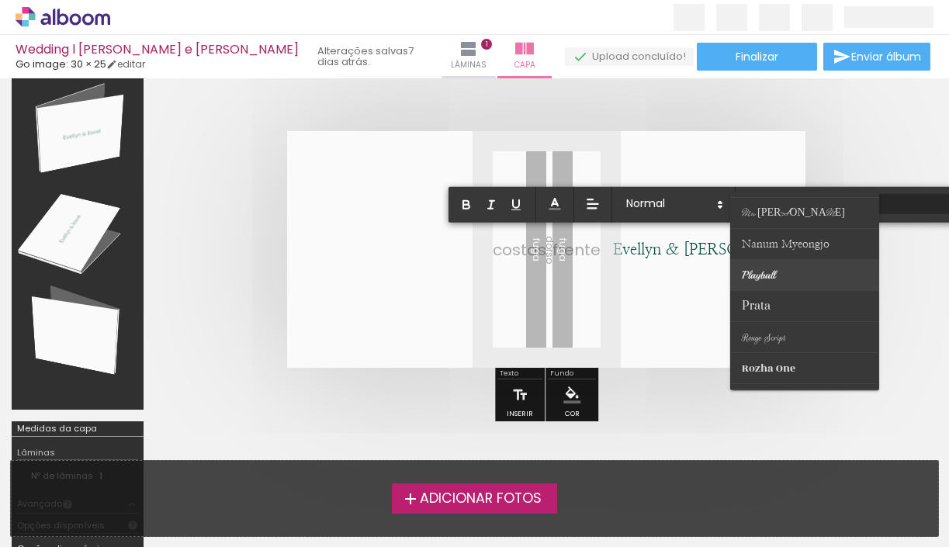
scroll to position [468, 0]
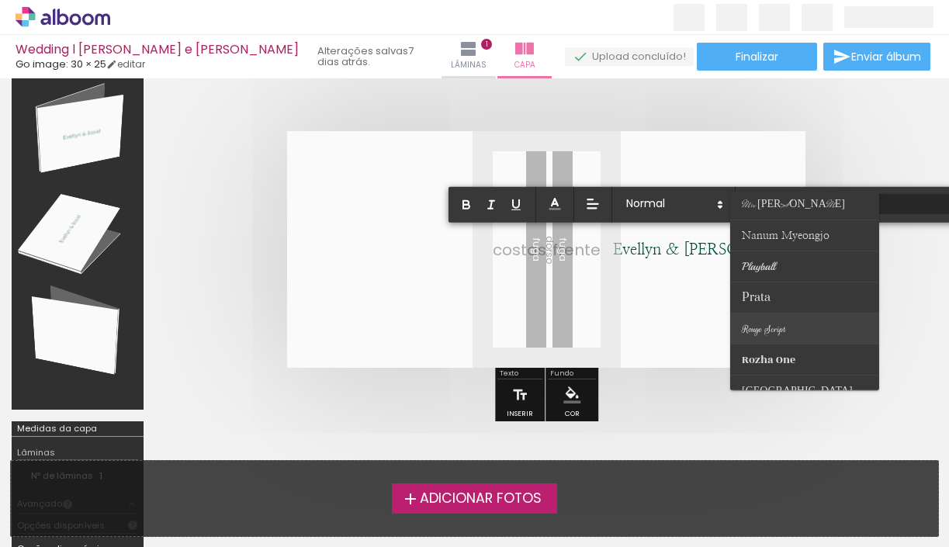
click at [779, 331] on span "Rouge Script" at bounding box center [764, 328] width 44 height 13
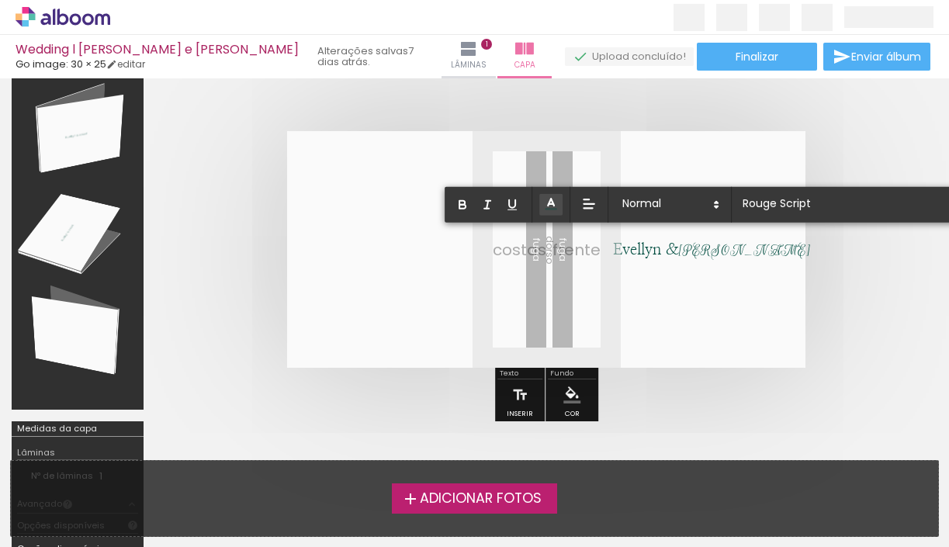
click at [820, 287] on quentale-cover at bounding box center [546, 249] width 658 height 237
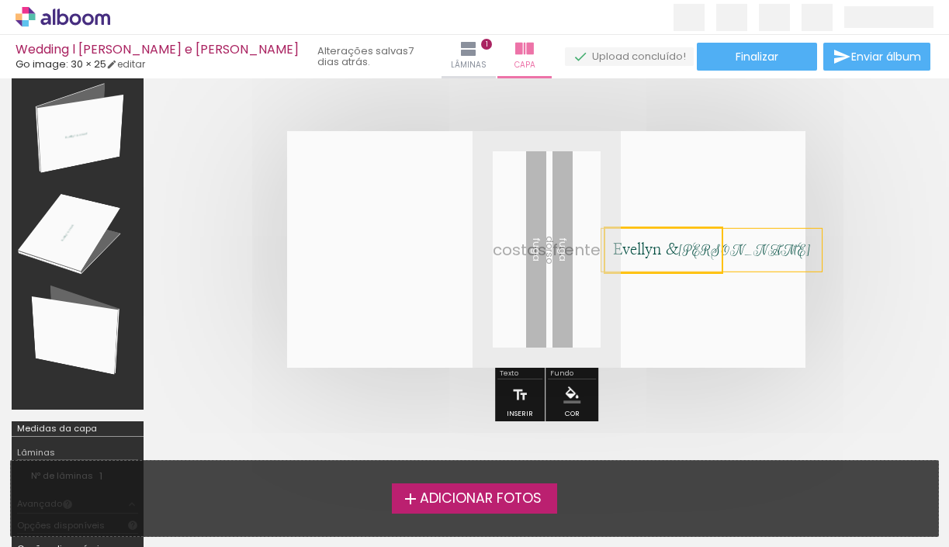
click at [820, 287] on quentale-cover at bounding box center [546, 249] width 658 height 237
click at [666, 244] on span "Evellyn &" at bounding box center [646, 250] width 66 height 16
click at [666, 244] on quentale-selection at bounding box center [663, 250] width 124 height 43
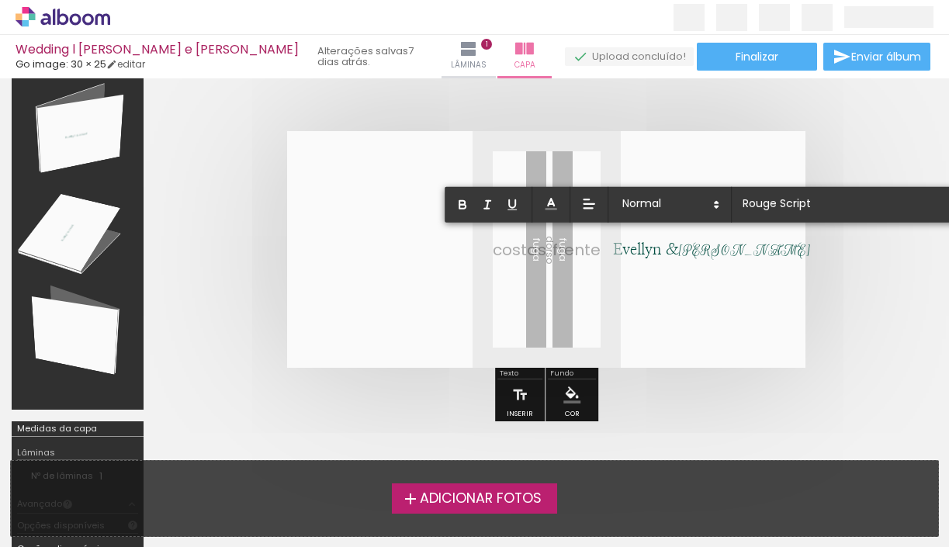
click at [649, 251] on span "Evellyn &" at bounding box center [646, 250] width 66 height 16
click at [768, 205] on input "Nanum Myeongjo" at bounding box center [847, 203] width 218 height 16
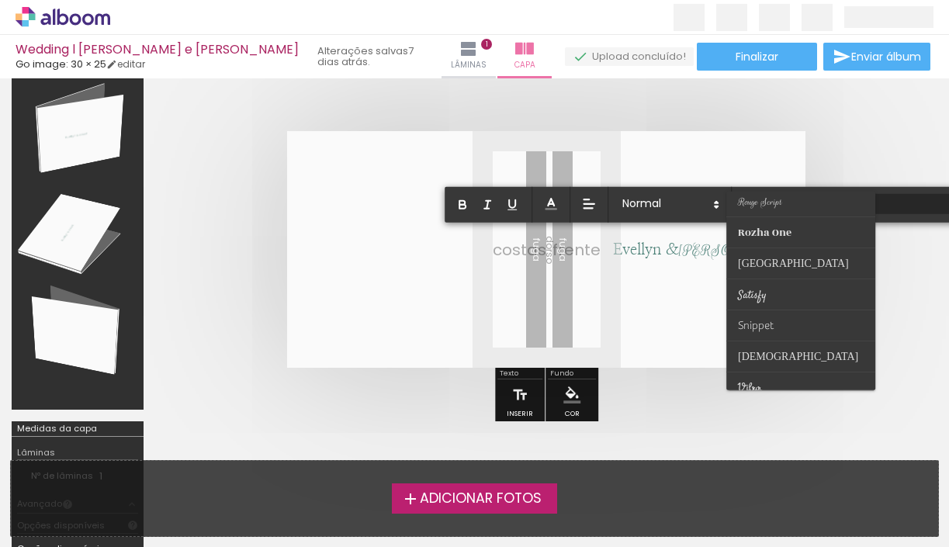
scroll to position [608, 0]
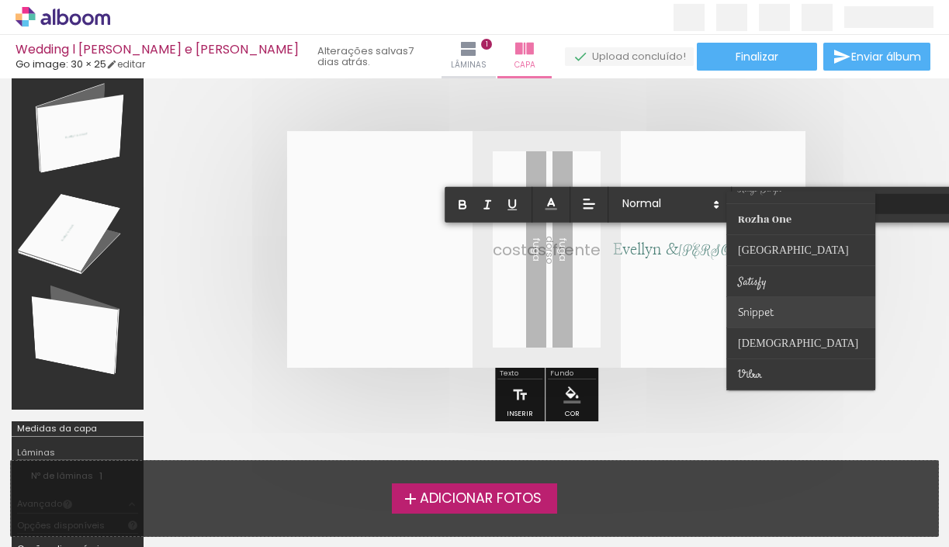
click at [769, 306] on span "Snippet" at bounding box center [756, 312] width 36 height 12
type input "Snippet"
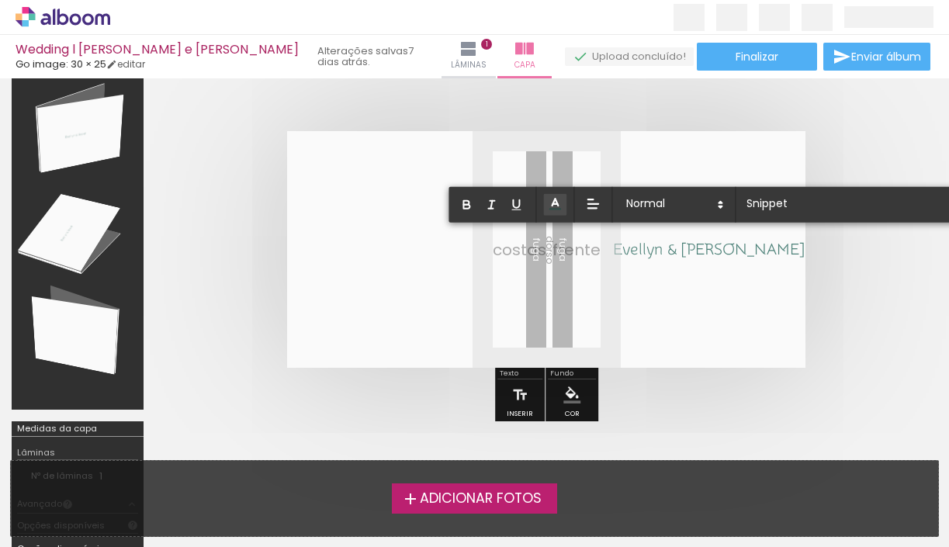
click at [817, 262] on quentale-cover at bounding box center [546, 249] width 658 height 237
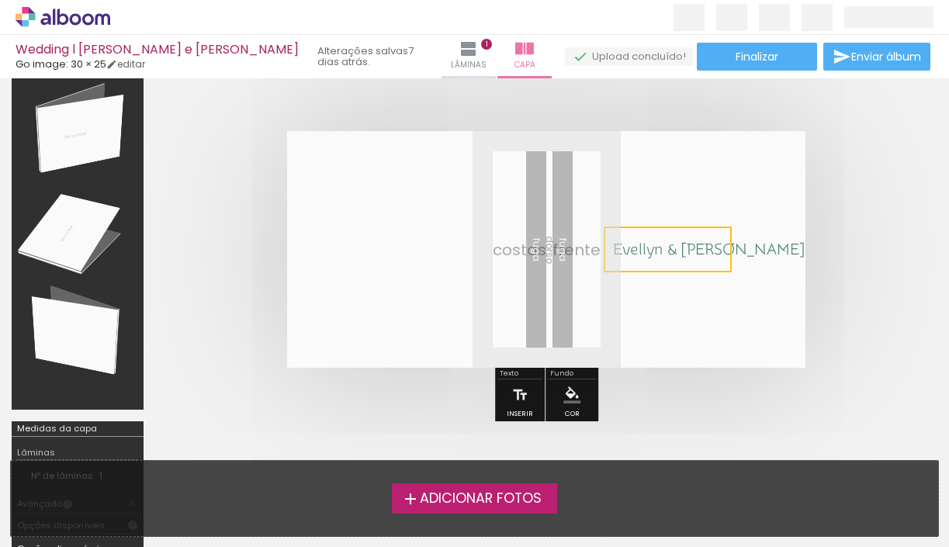
click at [817, 262] on quentale-cover at bounding box center [546, 249] width 658 height 237
click at [706, 249] on span "Evellyn & Josiel" at bounding box center [709, 249] width 192 height 18
click at [706, 249] on quentale-selection at bounding box center [666, 249] width 131 height 41
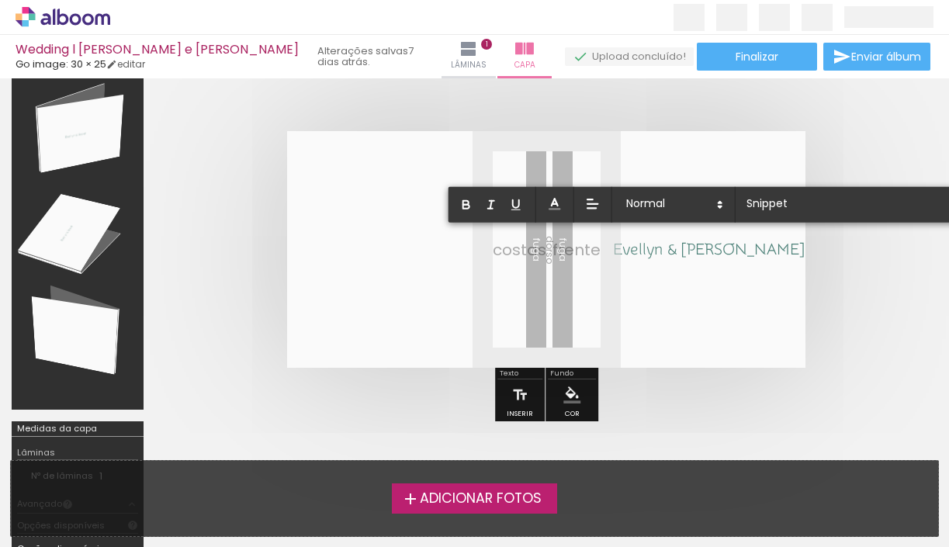
click at [706, 249] on span "Evellyn & Josiel" at bounding box center [709, 249] width 192 height 18
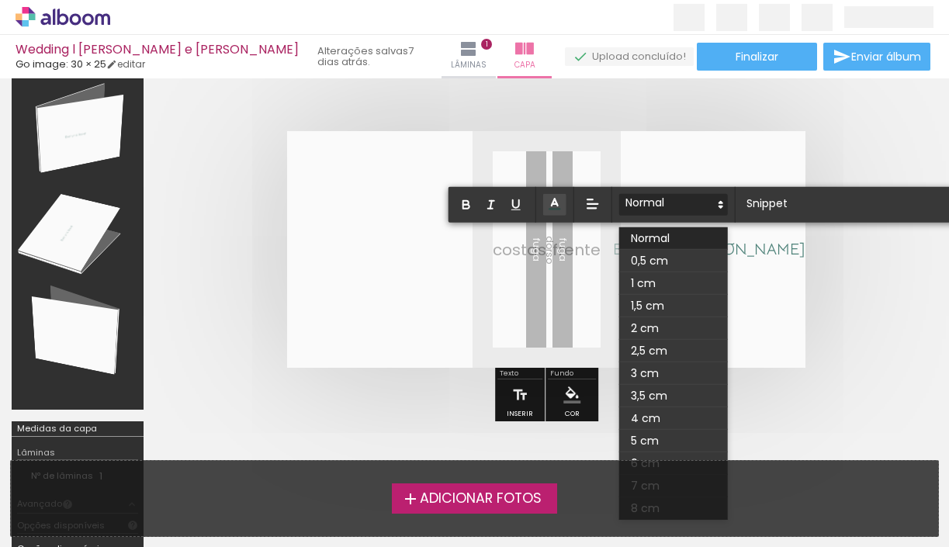
click at [680, 200] on span at bounding box center [673, 205] width 109 height 22
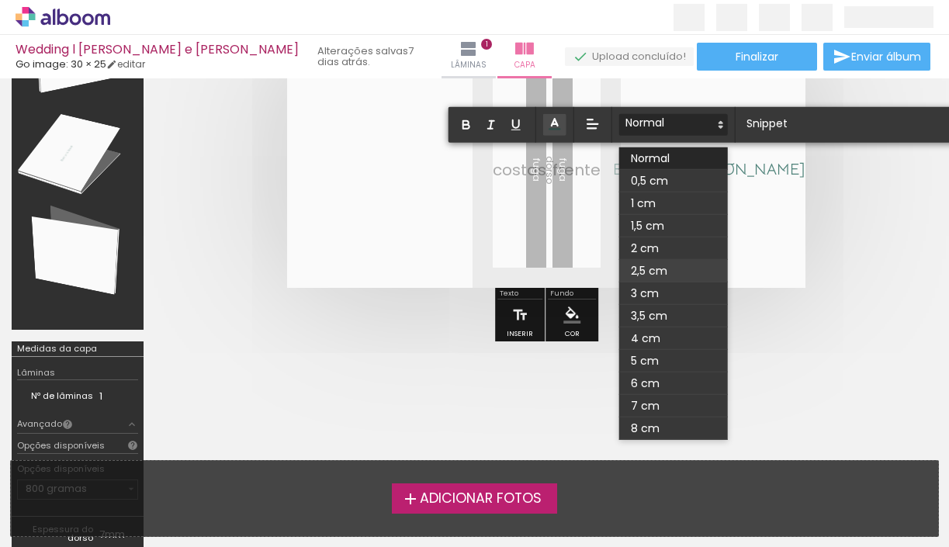
scroll to position [135, 0]
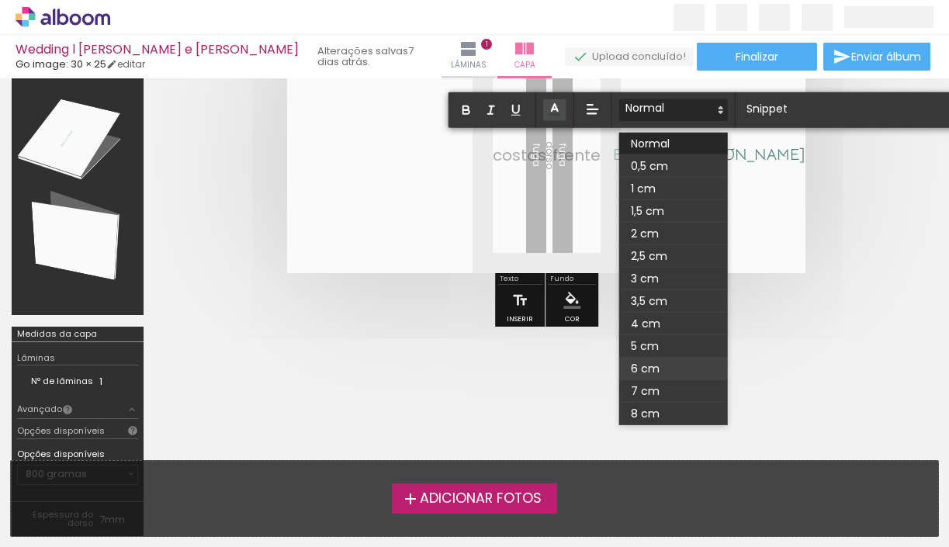
click at [655, 371] on span at bounding box center [673, 369] width 109 height 22
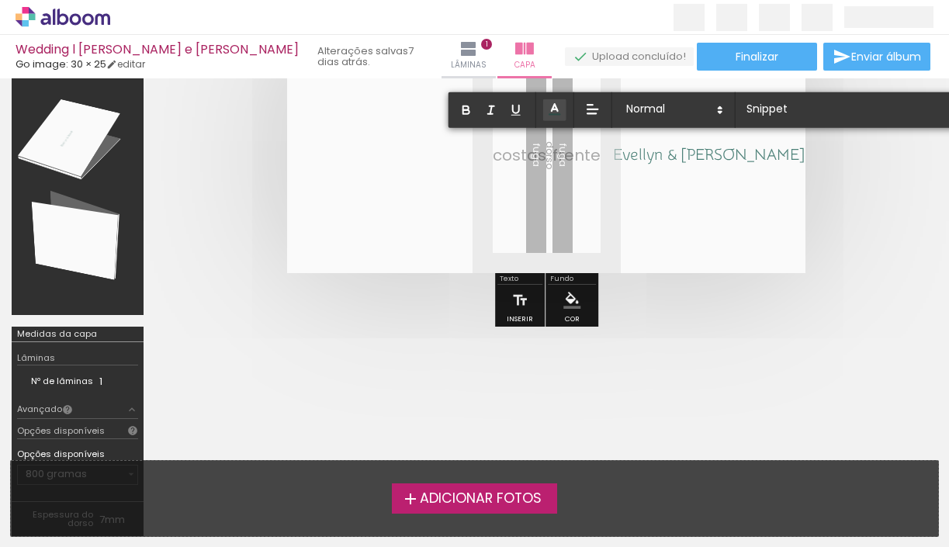
click at [786, 159] on quentale-layouter at bounding box center [546, 154] width 518 height 237
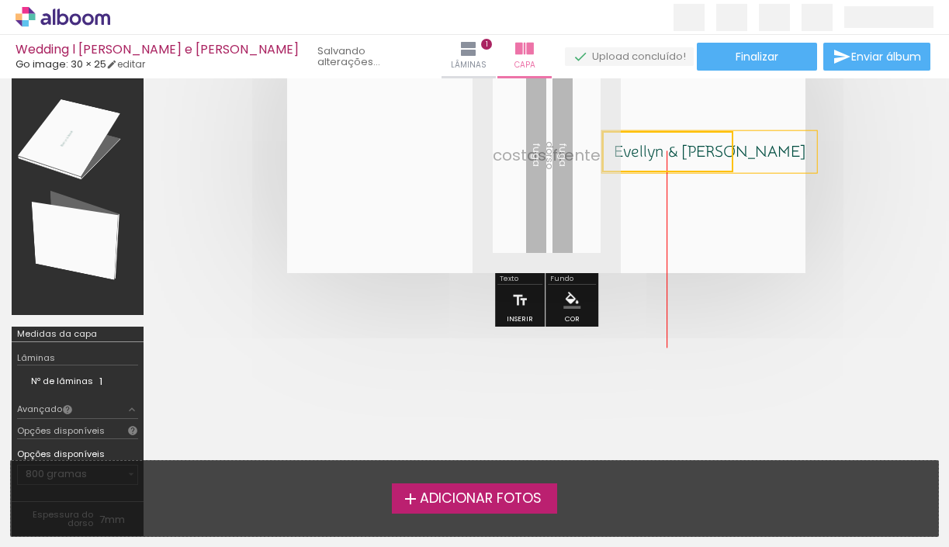
drag, startPoint x: 728, startPoint y: 175, endPoint x: 736, endPoint y: 171, distance: 8.7
click at [736, 171] on quentale-cover-editor at bounding box center [546, 251] width 782 height 593
click at [839, 146] on quentale-cover at bounding box center [546, 154] width 658 height 237
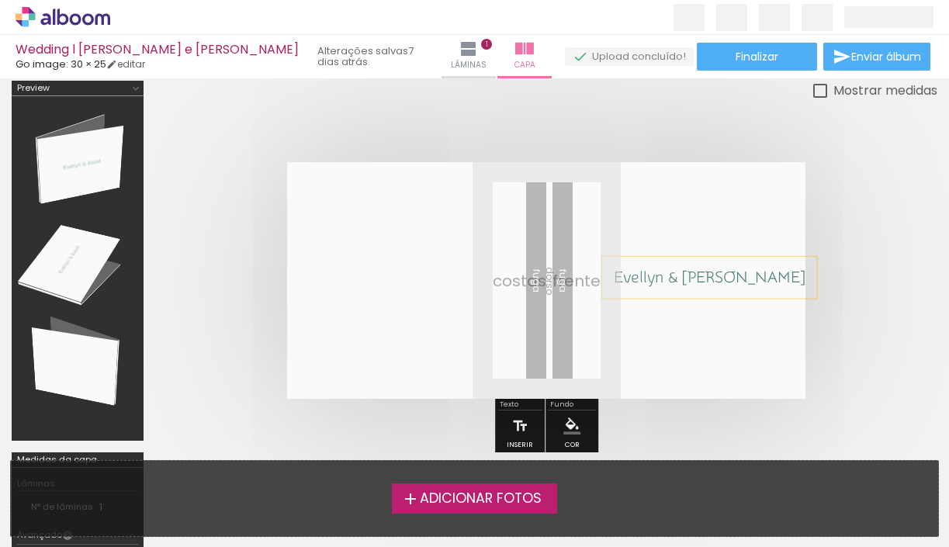
scroll to position [0, 0]
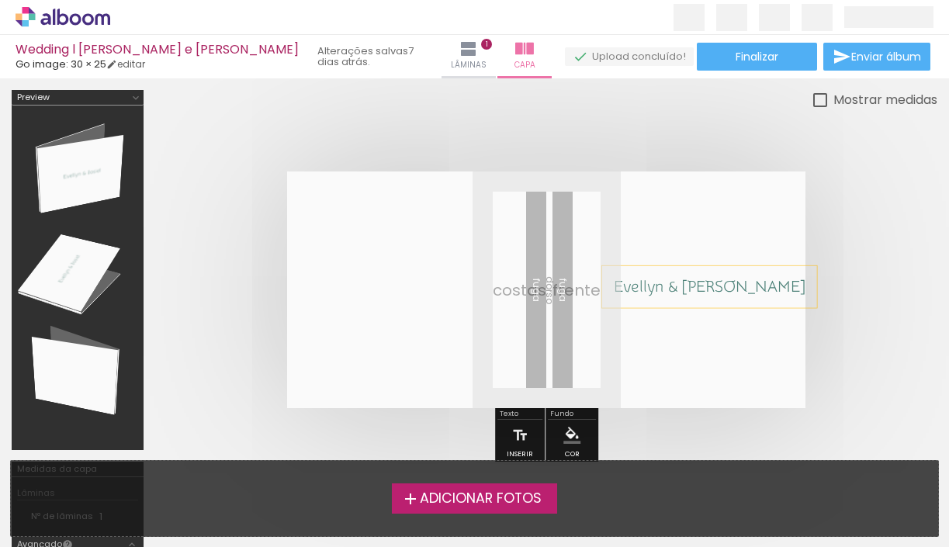
click at [660, 282] on span "Evellyn & Josiel" at bounding box center [710, 287] width 192 height 18
click at [660, 282] on quentale-selection at bounding box center [667, 286] width 131 height 41
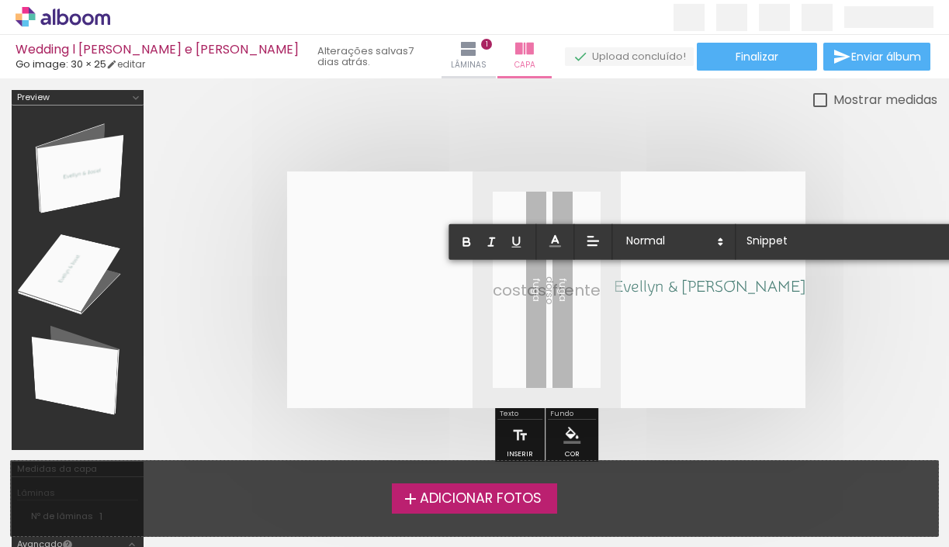
click at [660, 282] on span "Evellyn & Josiel" at bounding box center [710, 287] width 192 height 18
click at [655, 285] on span "Evellyn & Josiel" at bounding box center [710, 287] width 192 height 18
click at [693, 243] on span at bounding box center [673, 242] width 109 height 22
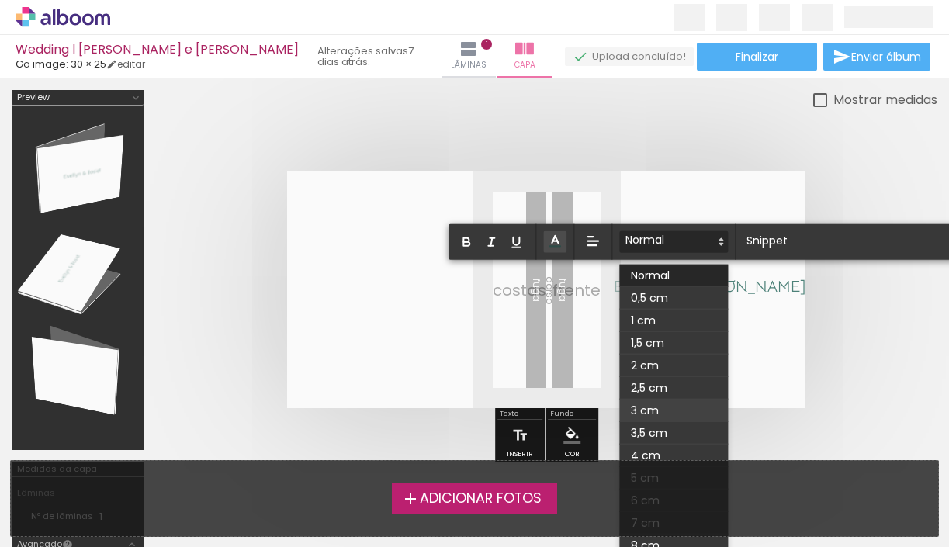
click at [670, 410] on span at bounding box center [673, 410] width 109 height 22
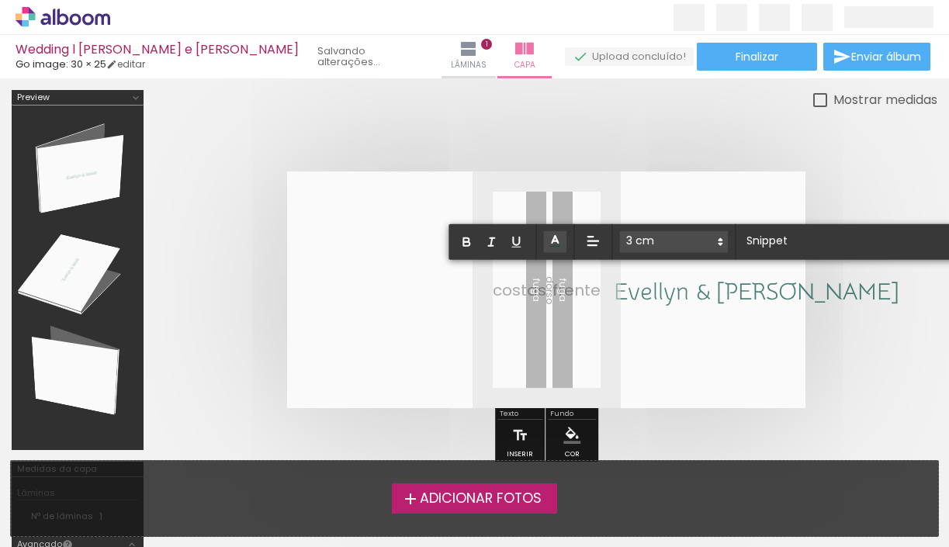
click at [801, 279] on quentale-layouter at bounding box center [546, 289] width 518 height 237
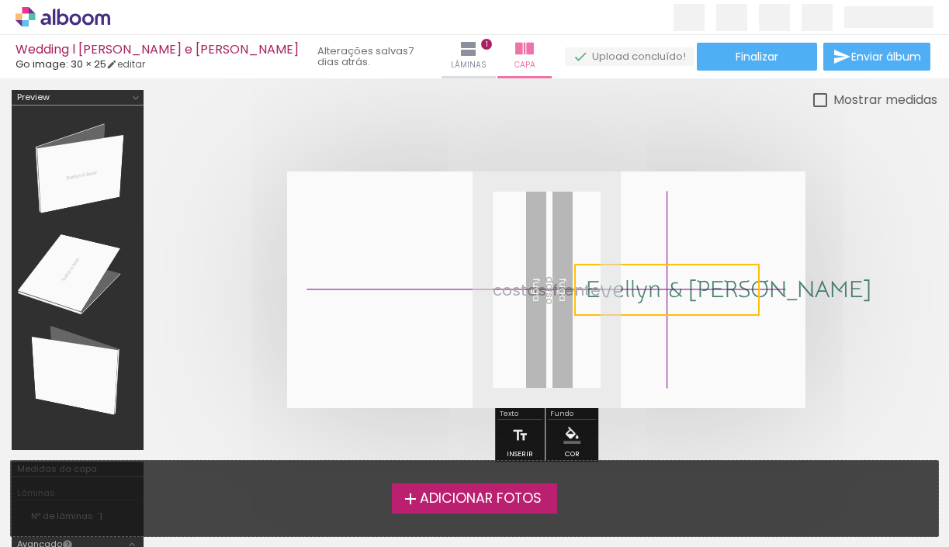
drag, startPoint x: 696, startPoint y: 300, endPoint x: 675, endPoint y: 300, distance: 20.9
click at [675, 300] on quentale-selection at bounding box center [666, 290] width 185 height 52
click at [820, 235] on quentale-cover at bounding box center [546, 289] width 658 height 237
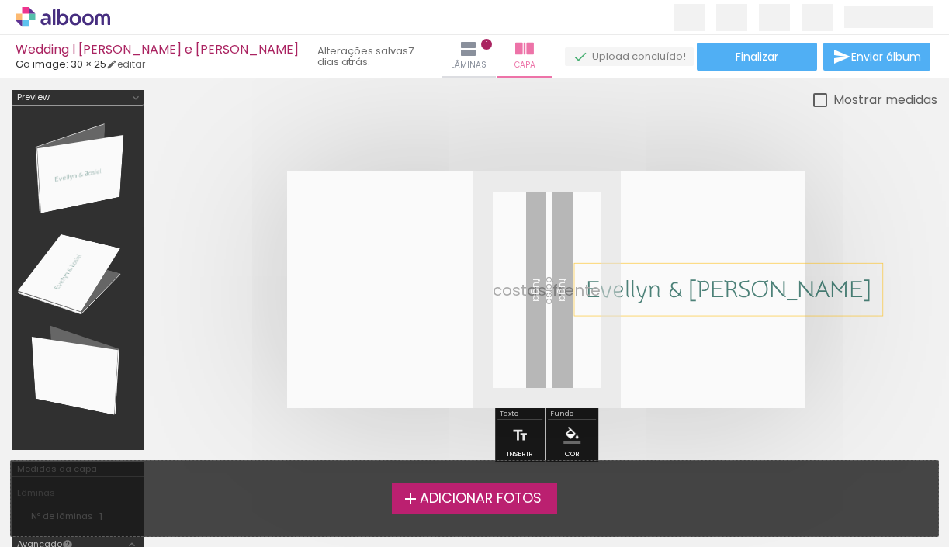
click at [724, 280] on span "Evellyn & Josiel" at bounding box center [728, 289] width 285 height 27
click at [724, 280] on quentale-selection at bounding box center [666, 290] width 185 height 52
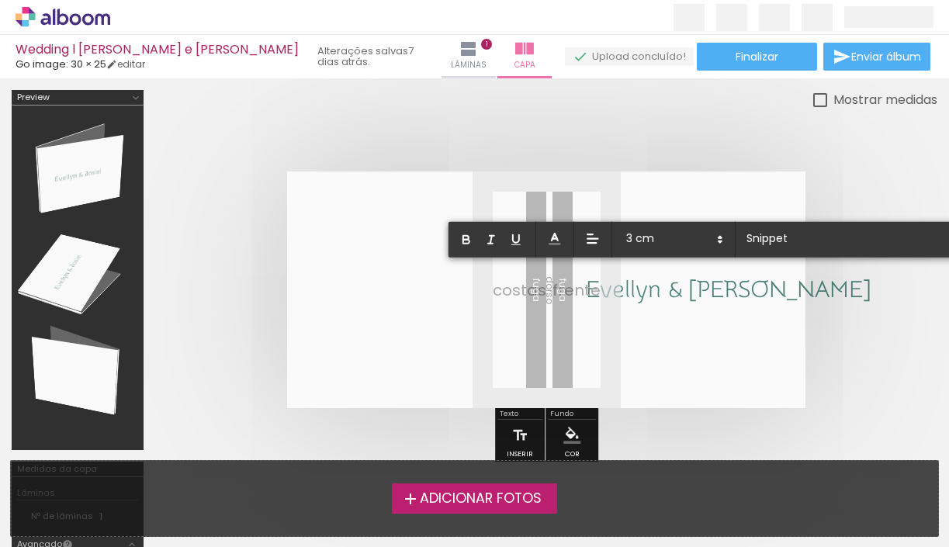
click at [724, 280] on span "Evellyn & Josiel" at bounding box center [728, 289] width 285 height 27
click at [700, 237] on span at bounding box center [673, 240] width 109 height 22
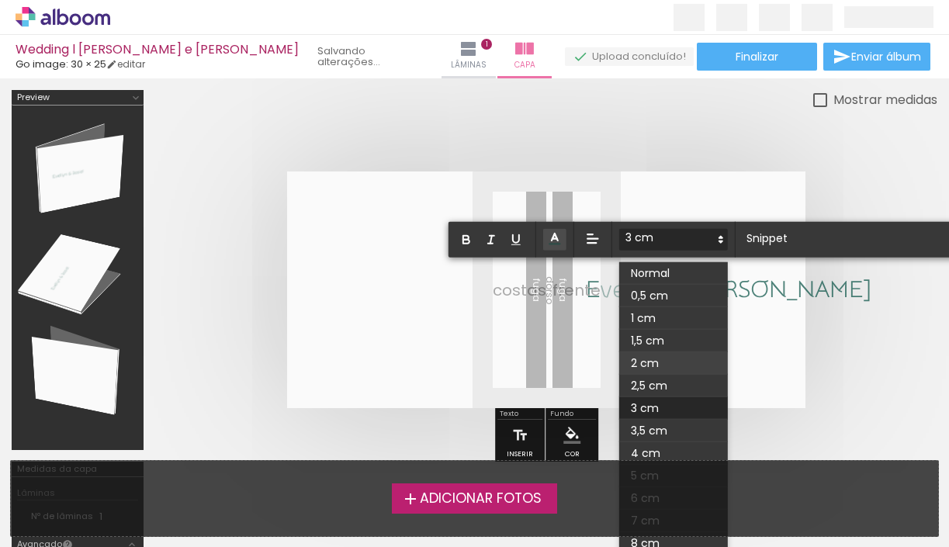
click at [666, 365] on span at bounding box center [673, 363] width 109 height 22
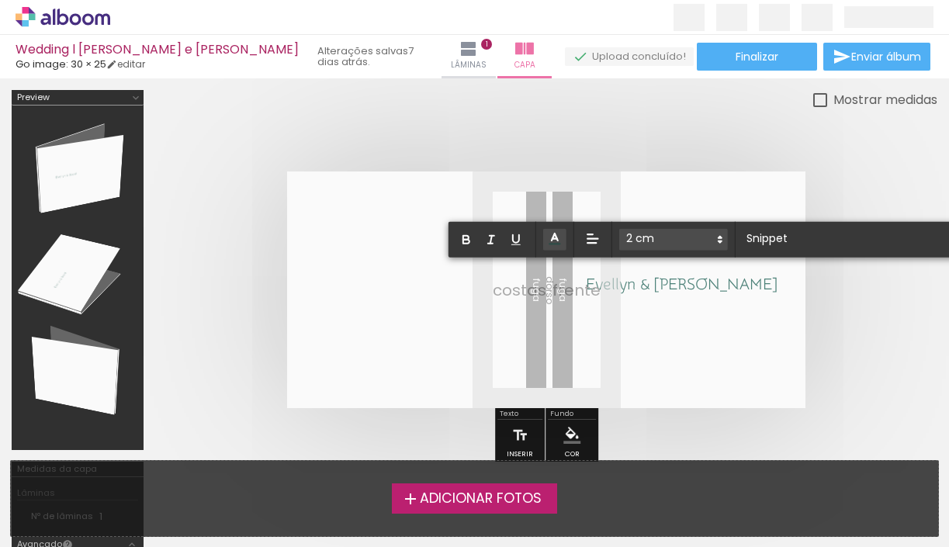
click at [788, 296] on quentale-layouter at bounding box center [546, 289] width 518 height 237
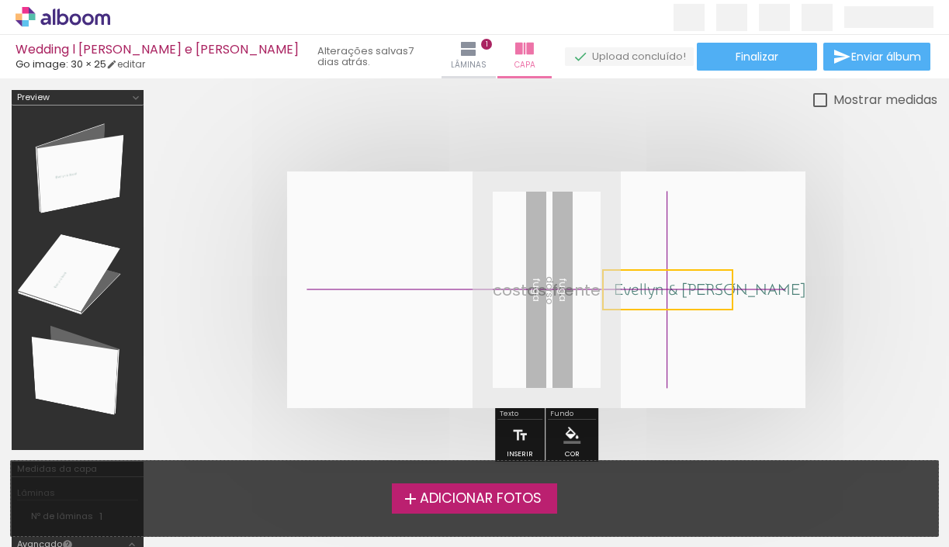
drag, startPoint x: 666, startPoint y: 287, endPoint x: 699, endPoint y: 288, distance: 33.4
click at [699, 288] on quentale-selection at bounding box center [667, 289] width 131 height 41
click at [819, 243] on quentale-cover at bounding box center [546, 289] width 658 height 237
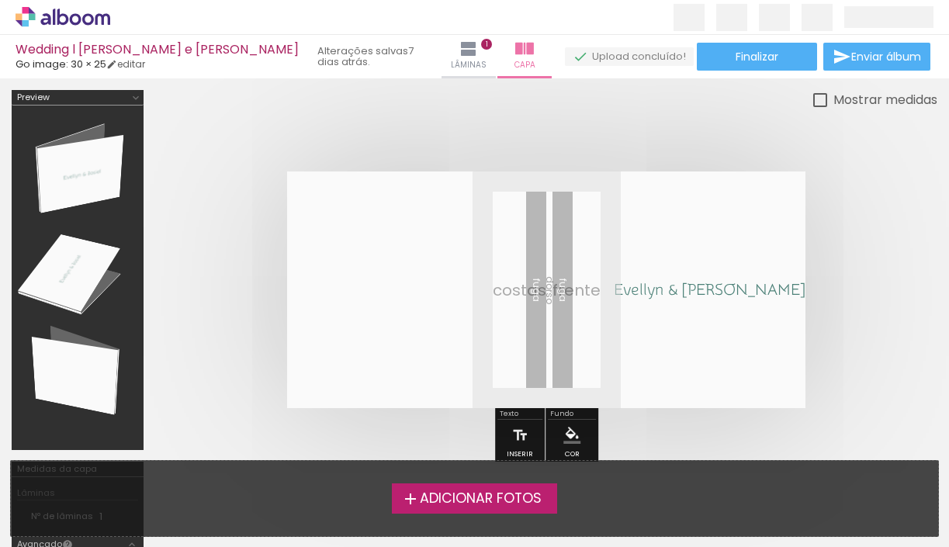
click at [545, 289] on quentale-layouter at bounding box center [546, 289] width 518 height 237
click at [451, 62] on span "Lâminas" at bounding box center [469, 65] width 36 height 14
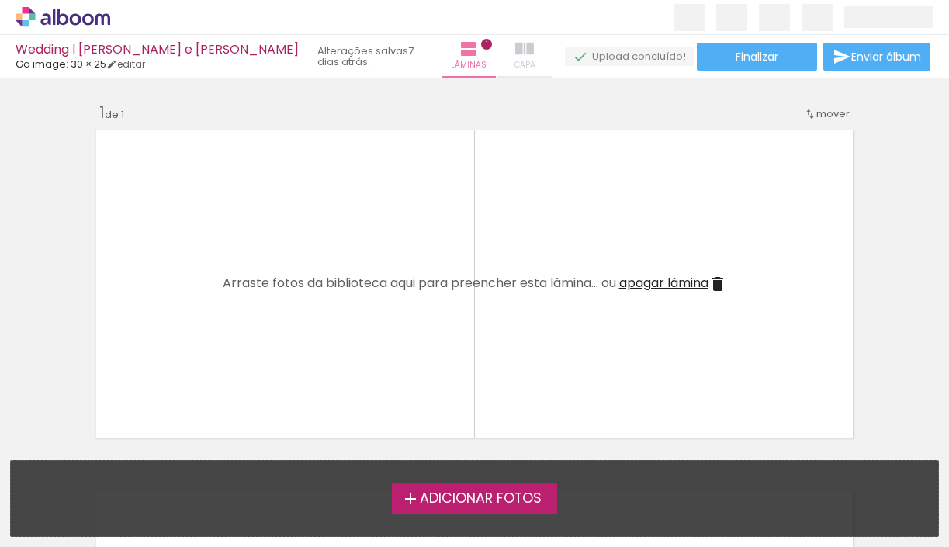
click at [515, 54] on iron-icon at bounding box center [524, 49] width 19 height 19
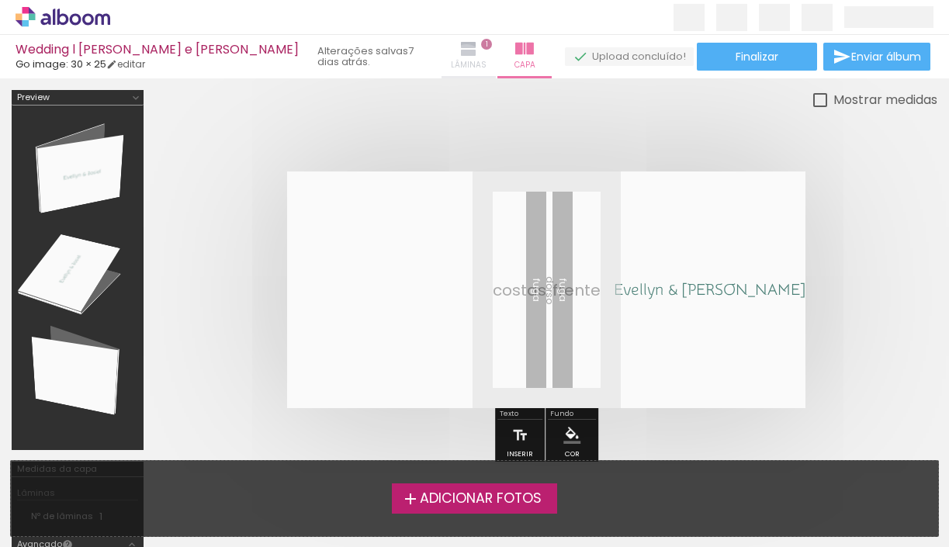
click at [451, 64] on span "Lâminas" at bounding box center [469, 65] width 36 height 14
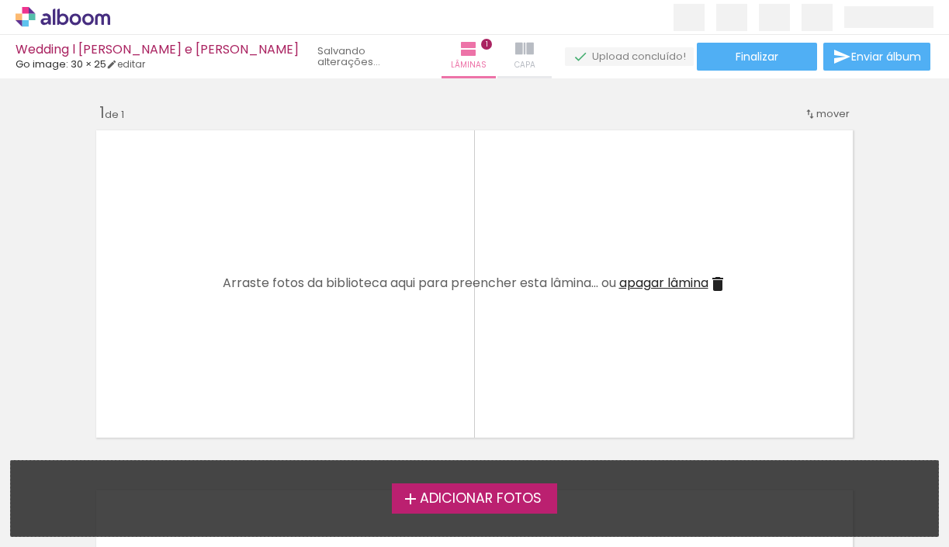
click at [515, 51] on iron-icon at bounding box center [524, 49] width 19 height 19
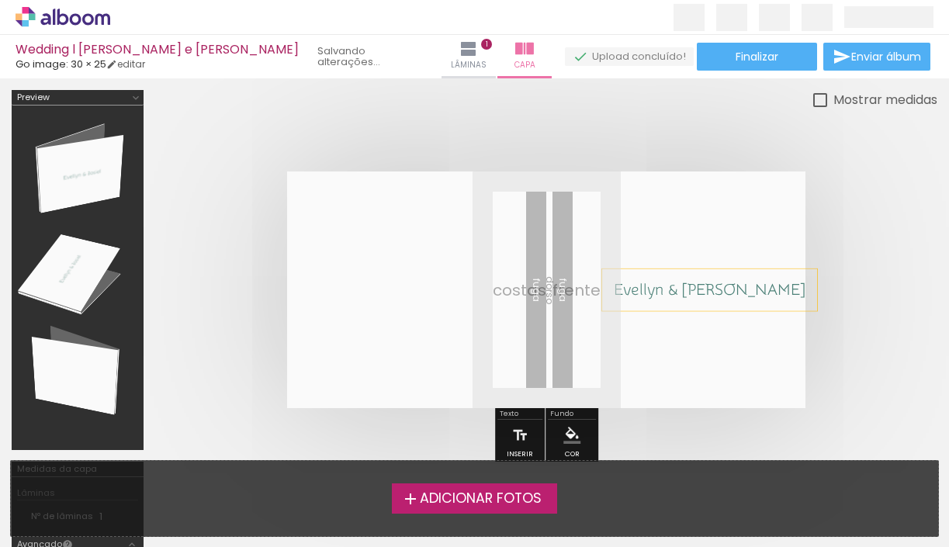
click at [639, 297] on span "Evellyn & Josiel" at bounding box center [710, 290] width 192 height 18
click at [451, 67] on span "Lâminas" at bounding box center [469, 65] width 36 height 14
